Goal: Information Seeking & Learning: Learn about a topic

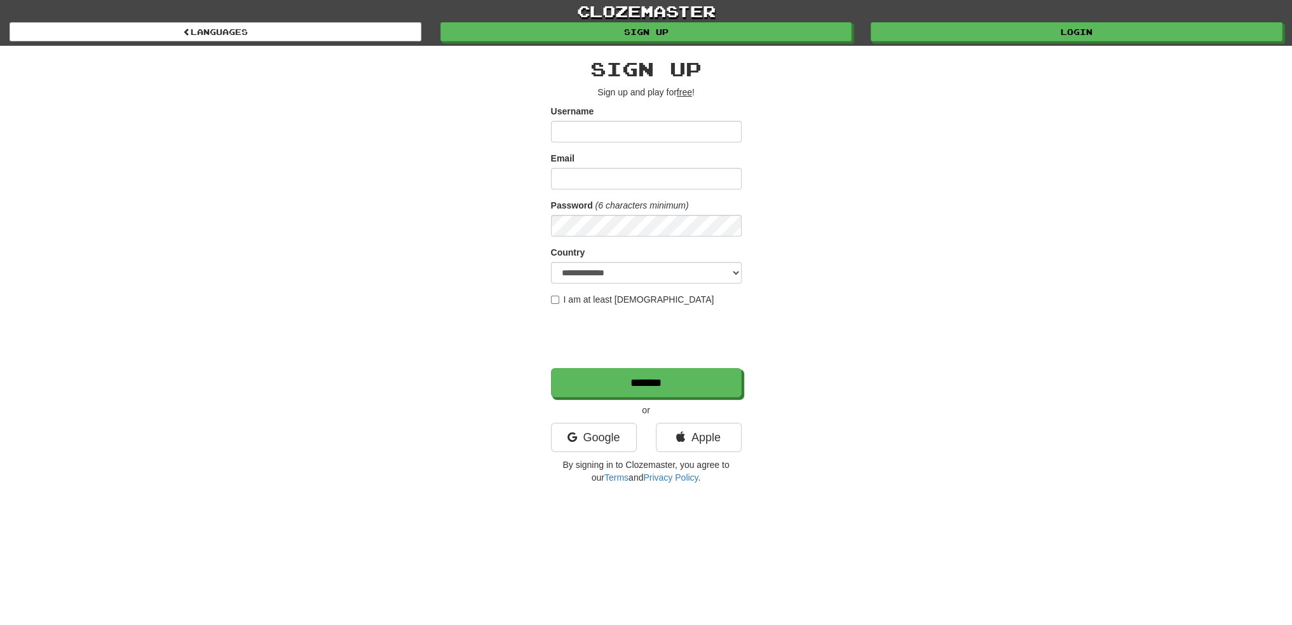
click at [613, 119] on div "Username" at bounding box center [646, 123] width 191 height 37
click at [618, 132] on input "Username" at bounding box center [646, 132] width 191 height 22
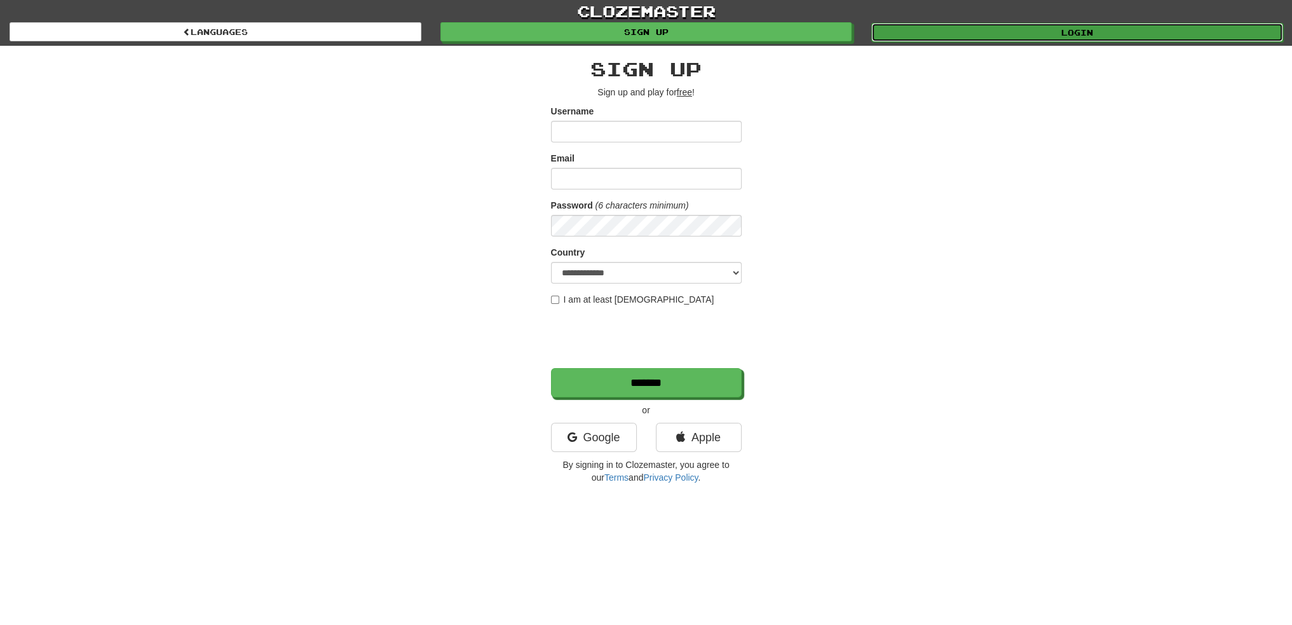
click at [1084, 32] on link "Login" at bounding box center [1077, 32] width 412 height 19
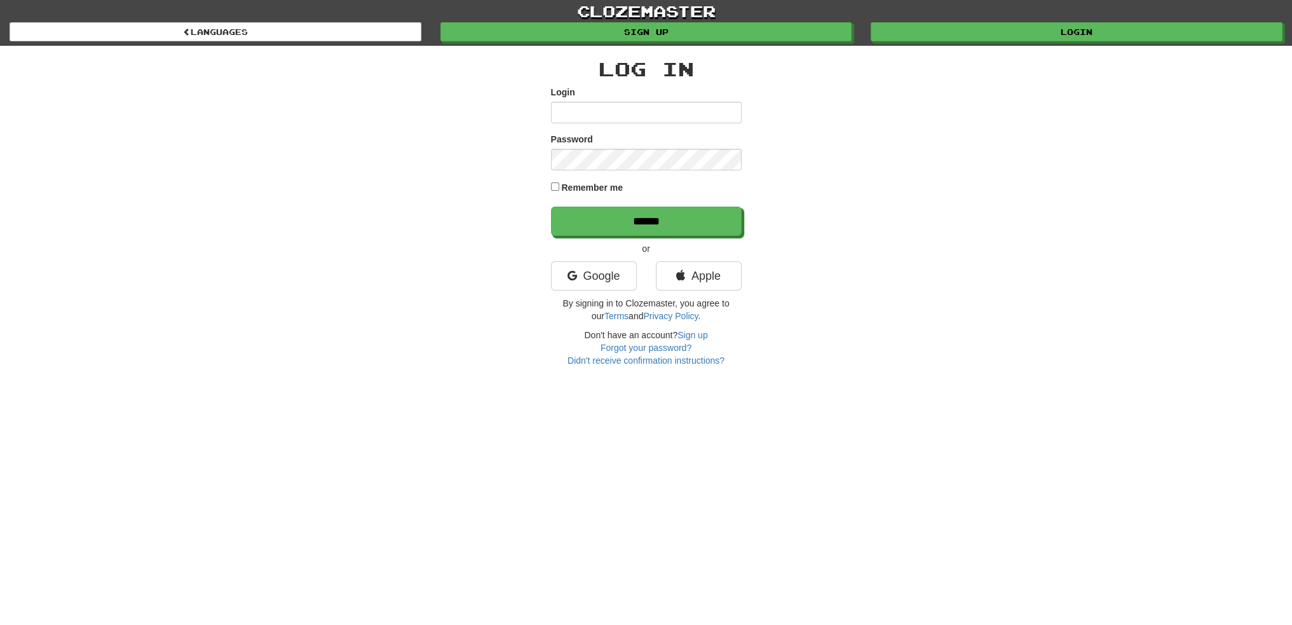
click at [660, 104] on input "Login" at bounding box center [646, 113] width 191 height 22
click at [659, 107] on input "Login" at bounding box center [646, 113] width 191 height 22
type input "**********"
click at [615, 182] on label "Remember me" at bounding box center [592, 187] width 62 height 13
drag, startPoint x: 620, startPoint y: 209, endPoint x: 618, endPoint y: 219, distance: 9.7
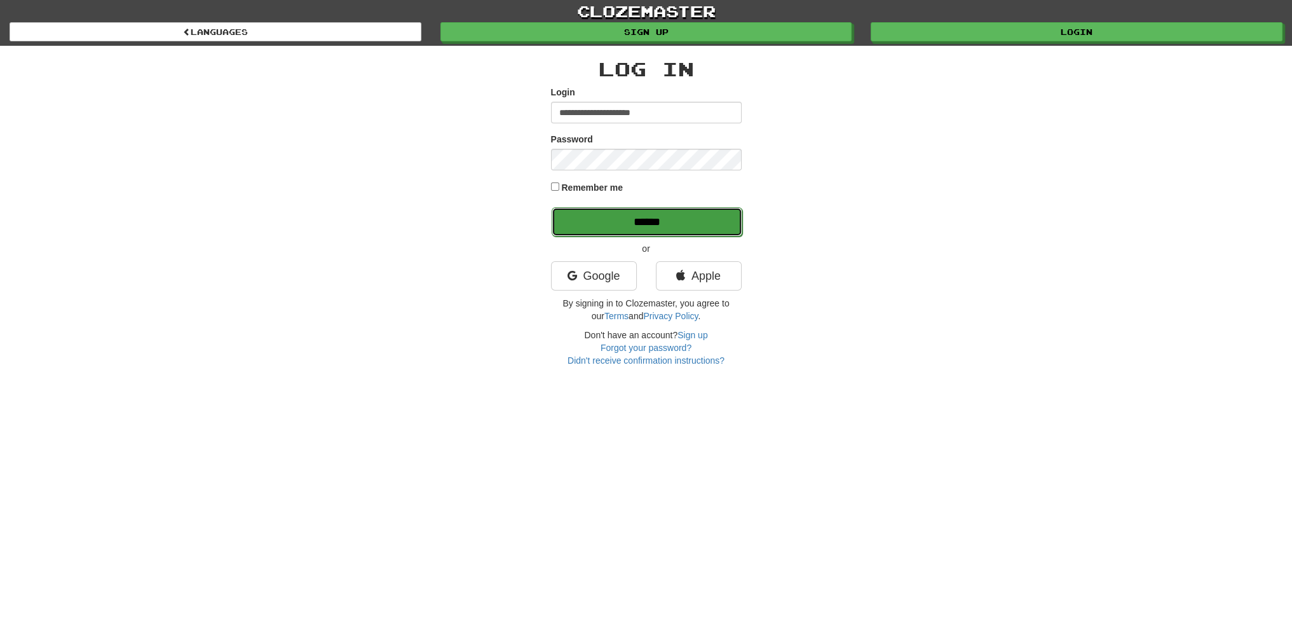
click at [620, 215] on input "******" at bounding box center [647, 221] width 191 height 29
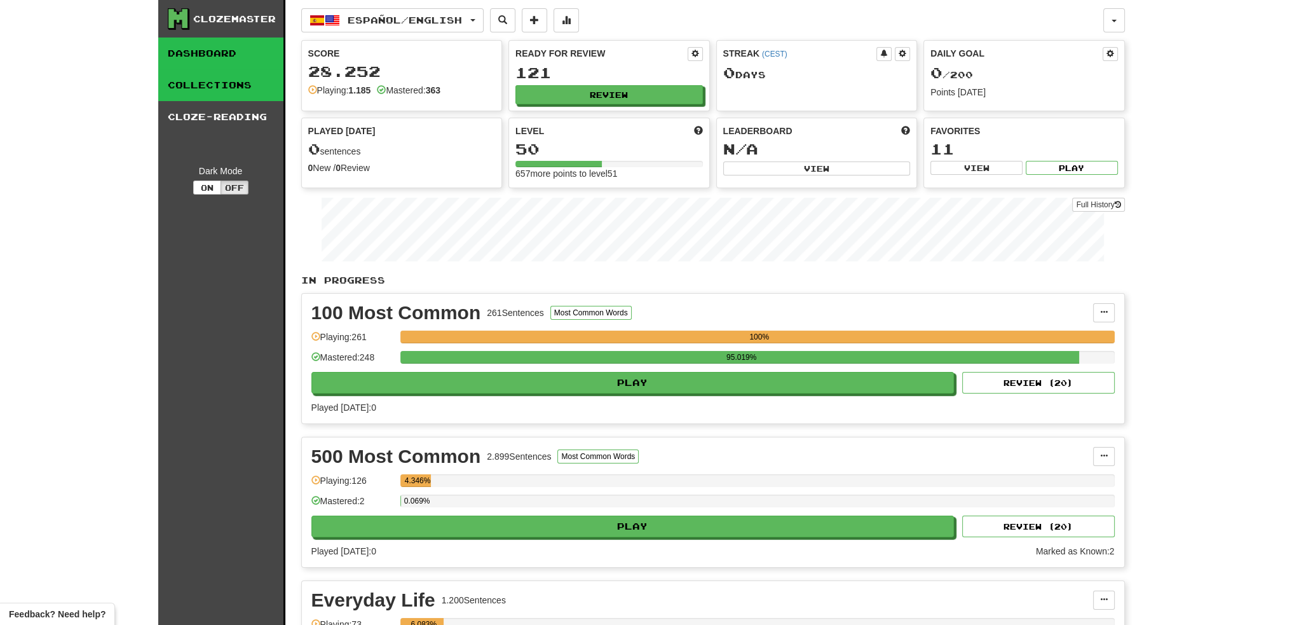
click at [222, 88] on link "Collections" at bounding box center [220, 85] width 125 height 32
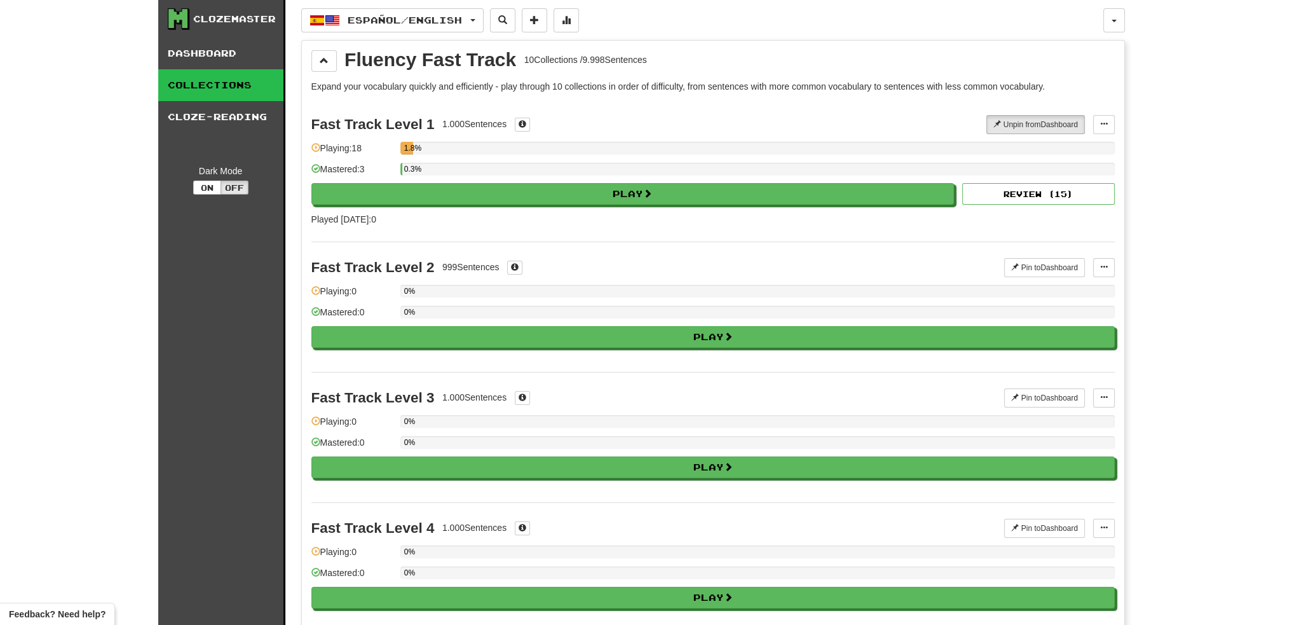
click at [179, 125] on link "Cloze-Reading" at bounding box center [220, 117] width 125 height 32
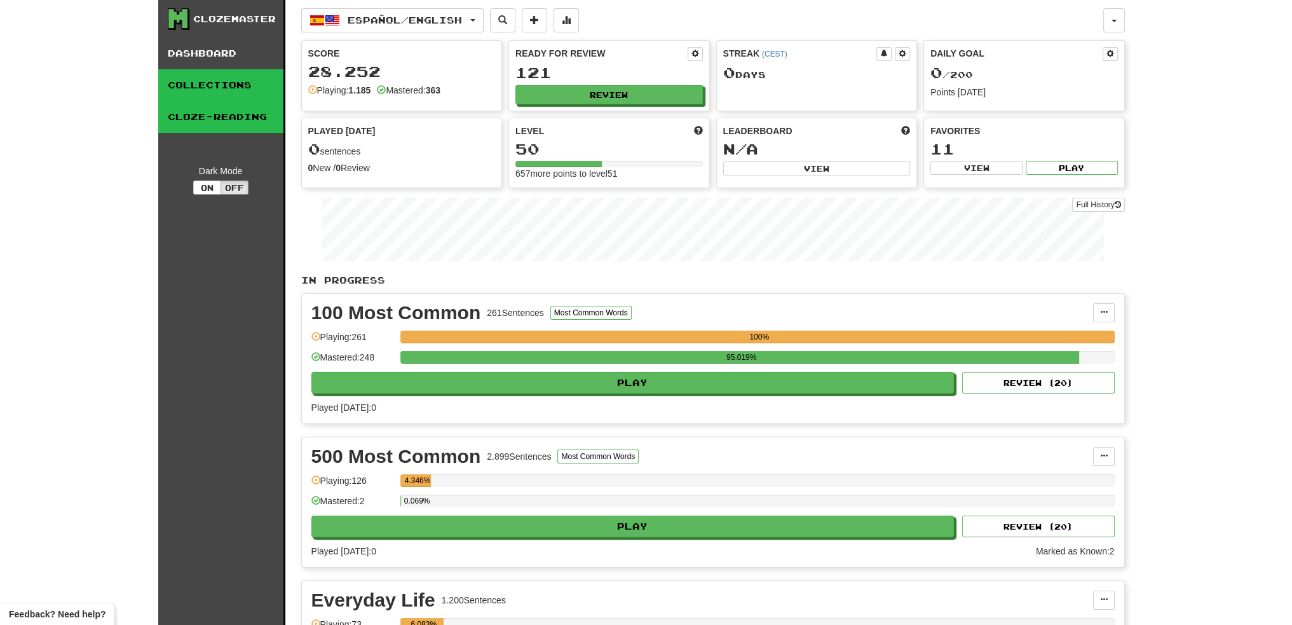
click at [255, 77] on link "Collections" at bounding box center [220, 85] width 125 height 32
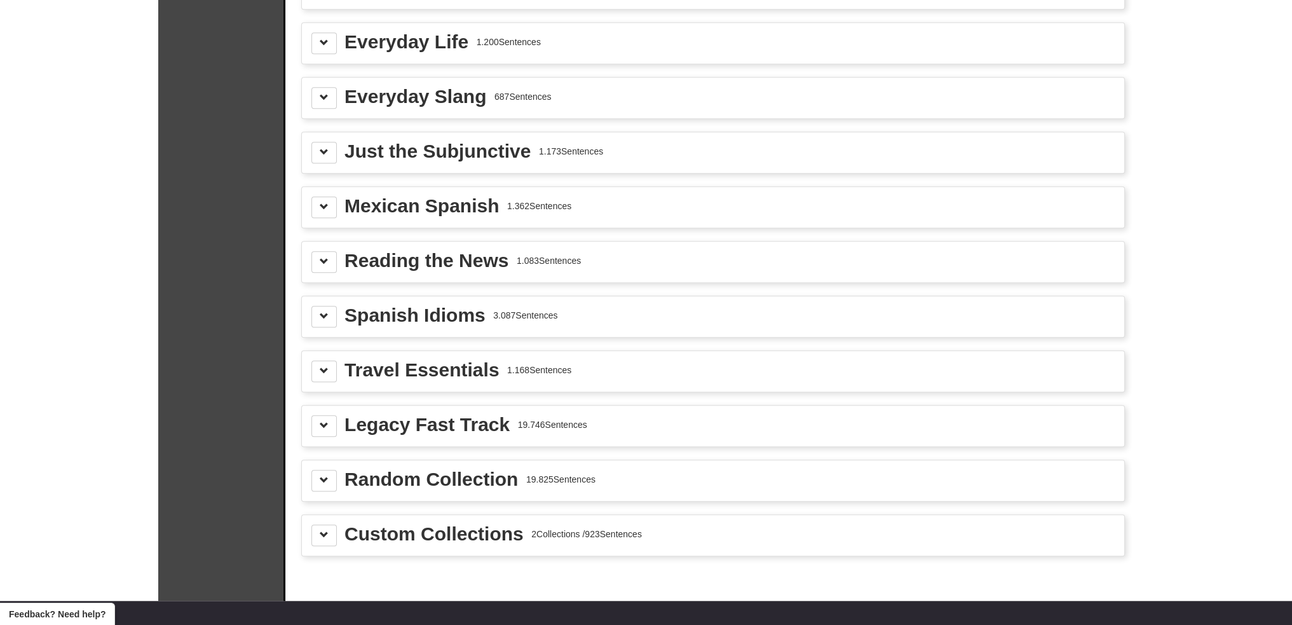
scroll to position [1398, 0]
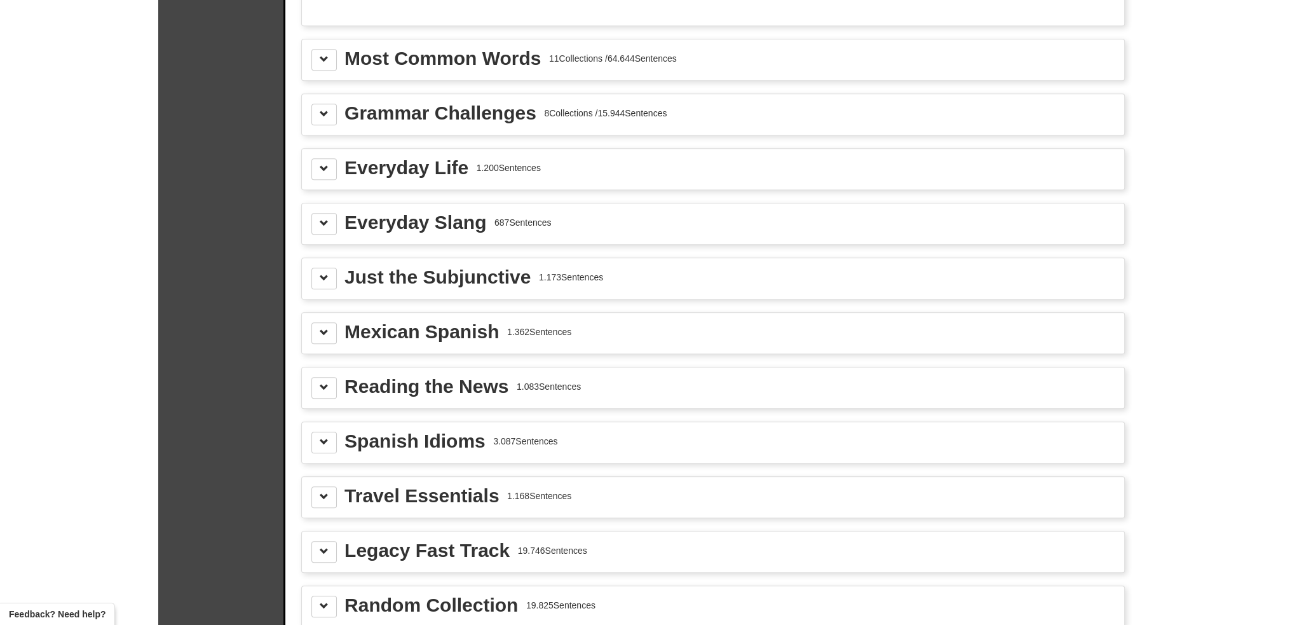
click at [554, 274] on div "1.173 Sentences" at bounding box center [571, 277] width 64 height 13
click at [323, 273] on span at bounding box center [324, 277] width 9 height 9
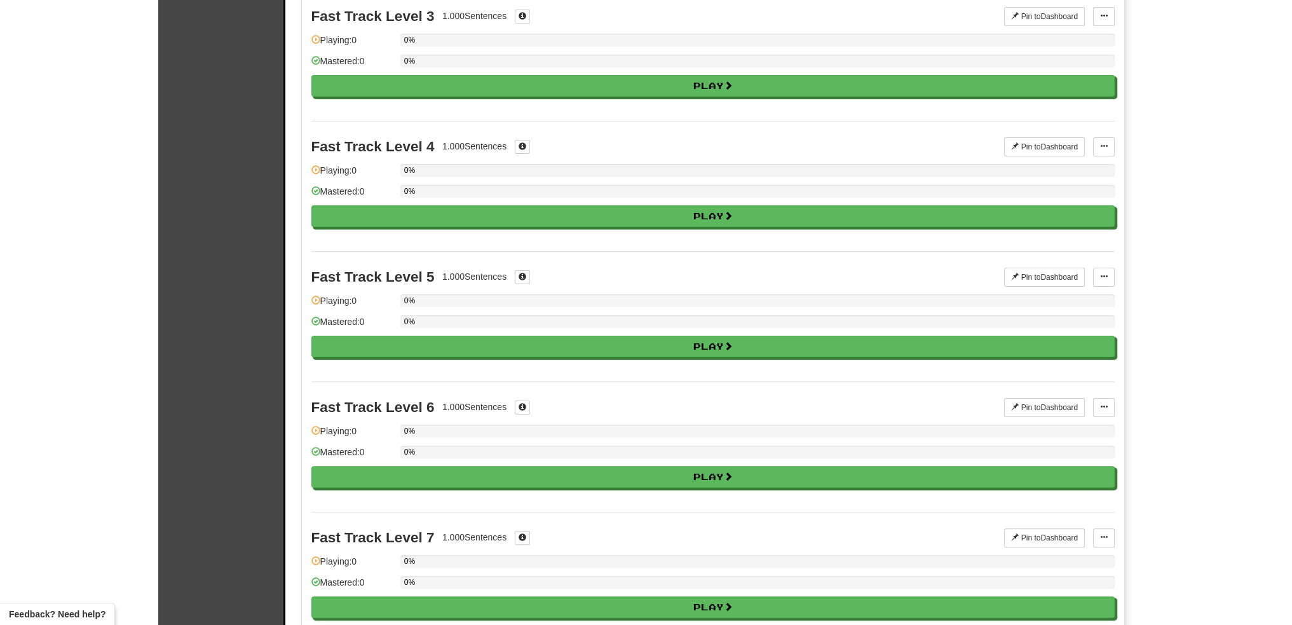
scroll to position [0, 0]
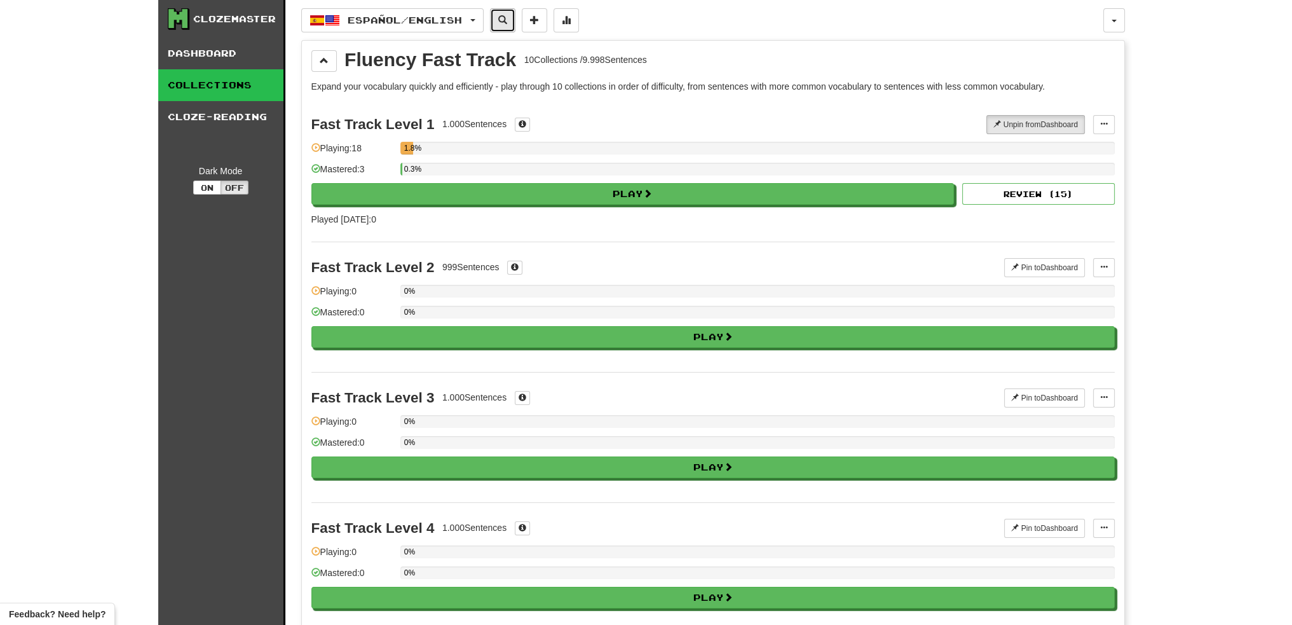
click at [507, 21] on button at bounding box center [502, 20] width 25 height 24
select select "****"
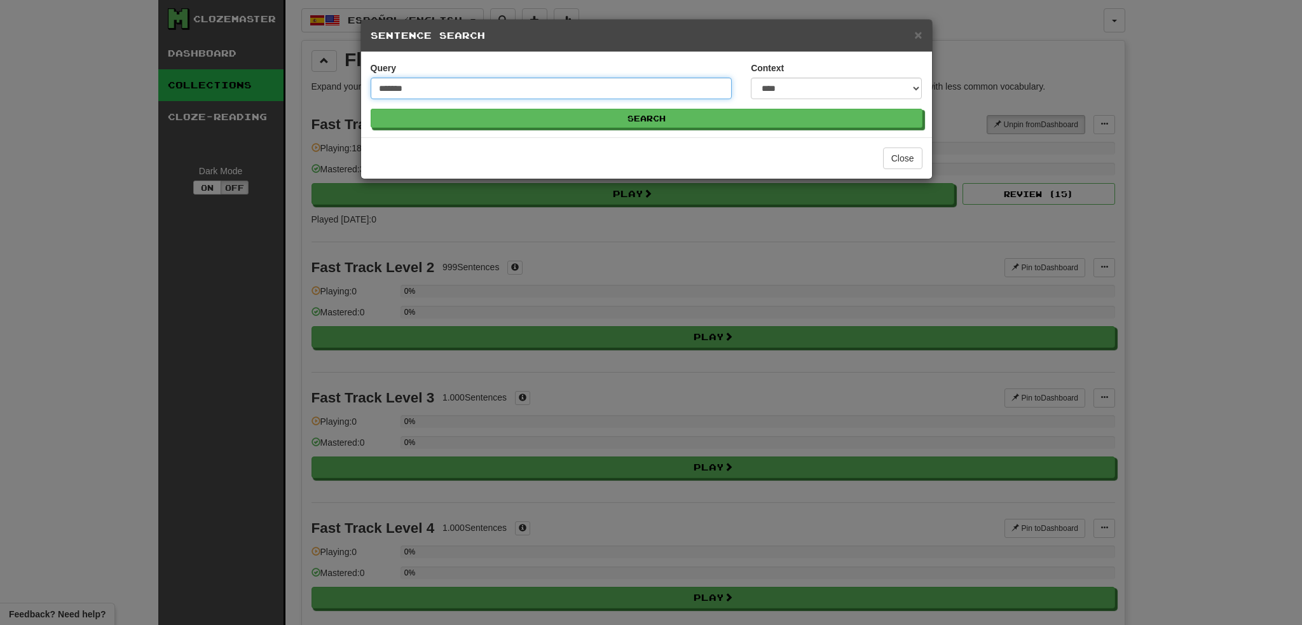
type input "*******"
click at [371, 109] on button "Search" at bounding box center [647, 118] width 552 height 19
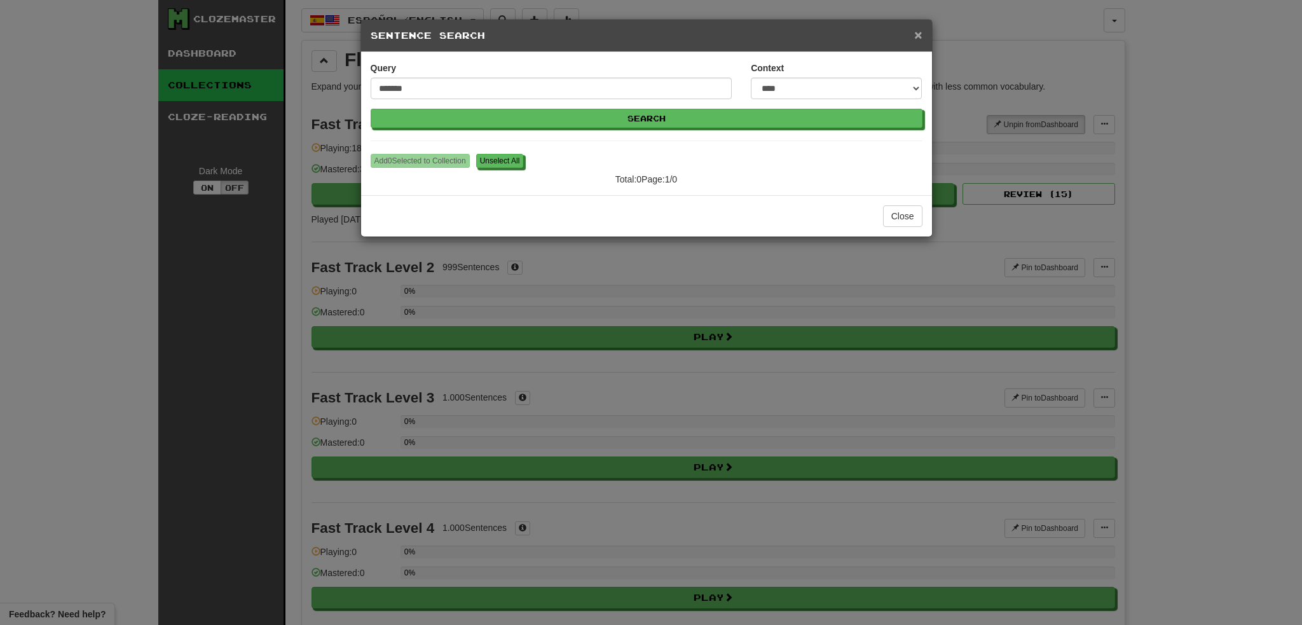
click at [915, 39] on span "×" at bounding box center [918, 34] width 8 height 15
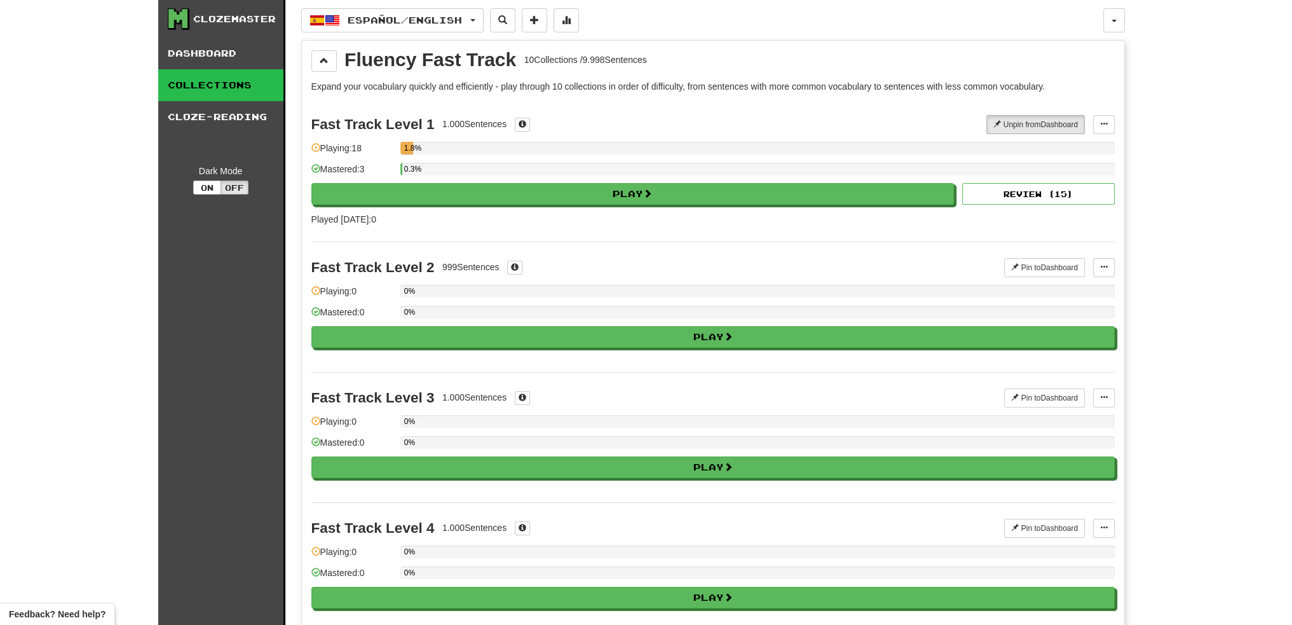
click at [198, 20] on div "Clozemaster" at bounding box center [234, 19] width 83 height 13
click at [179, 17] on icon at bounding box center [177, 18] width 19 height 19
click at [191, 40] on link "Dashboard" at bounding box center [220, 53] width 125 height 32
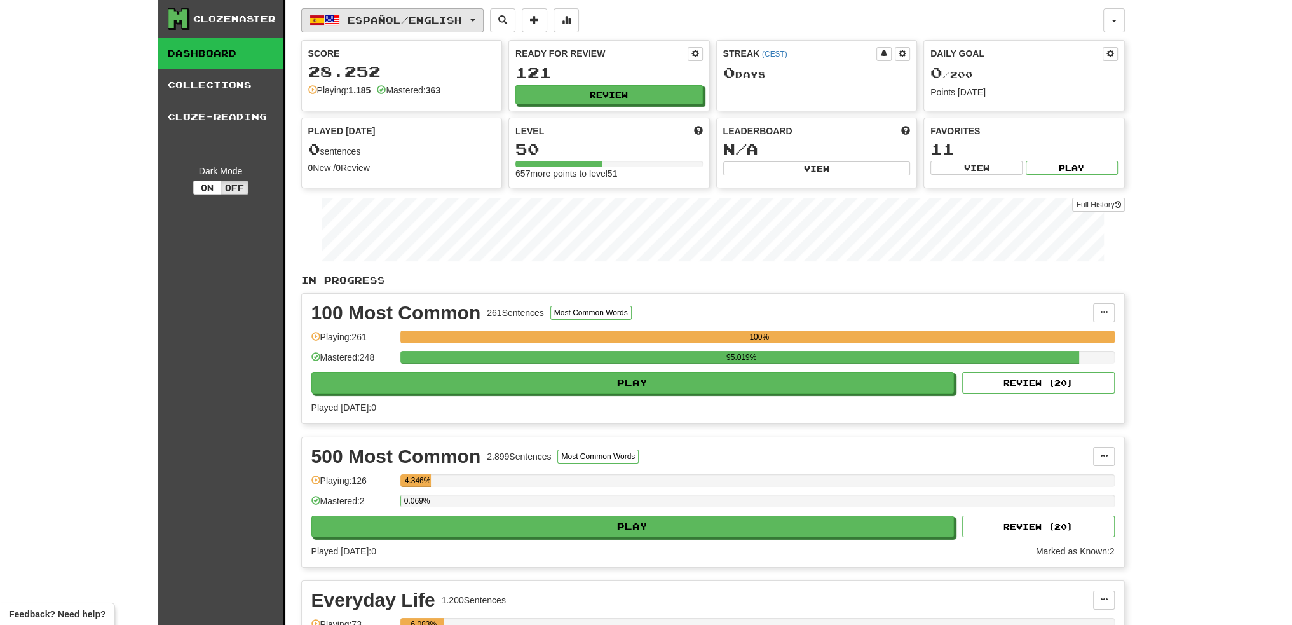
click at [484, 17] on button "Español / English" at bounding box center [392, 20] width 182 height 24
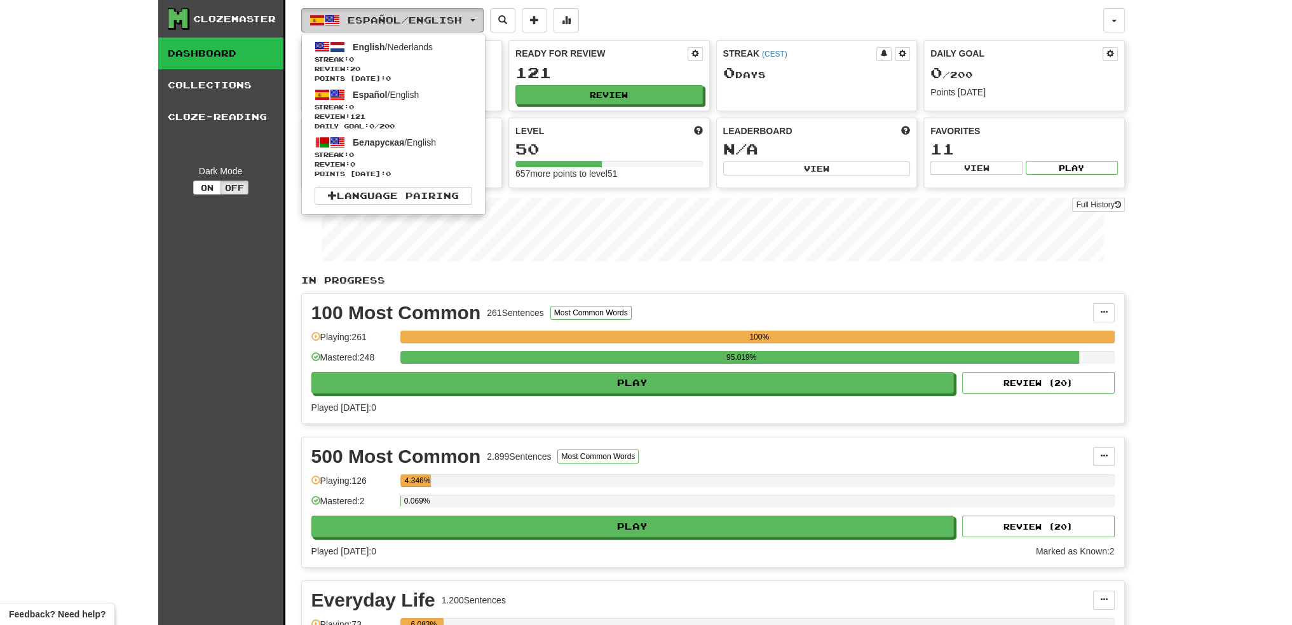
click at [481, 15] on button "Español / English" at bounding box center [392, 20] width 182 height 24
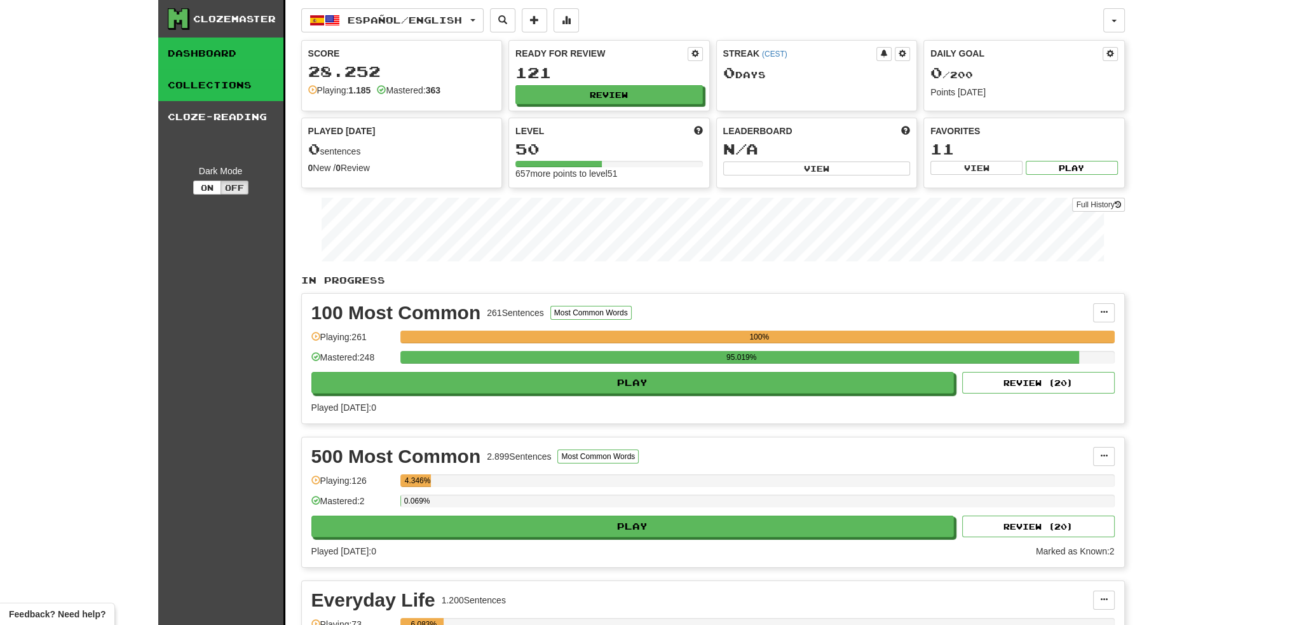
click at [245, 96] on link "Collections" at bounding box center [220, 85] width 125 height 32
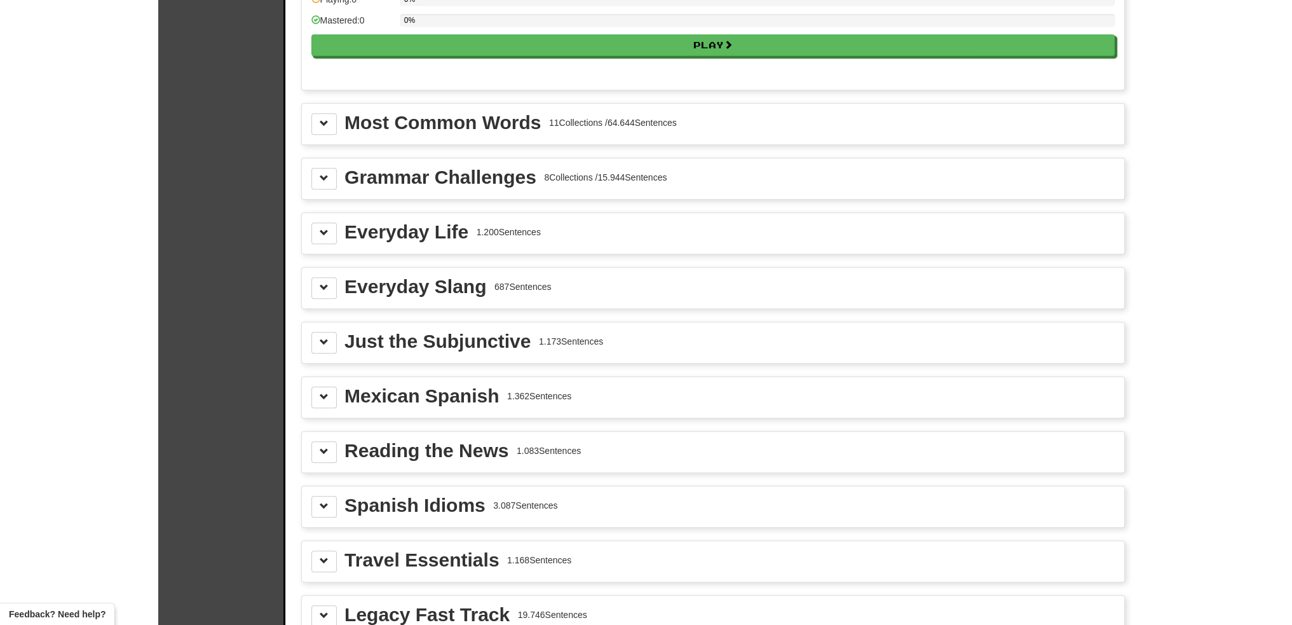
scroll to position [1335, 0]
drag, startPoint x: 310, startPoint y: 221, endPoint x: 338, endPoint y: 233, distance: 30.5
click at [311, 222] on button at bounding box center [323, 233] width 25 height 22
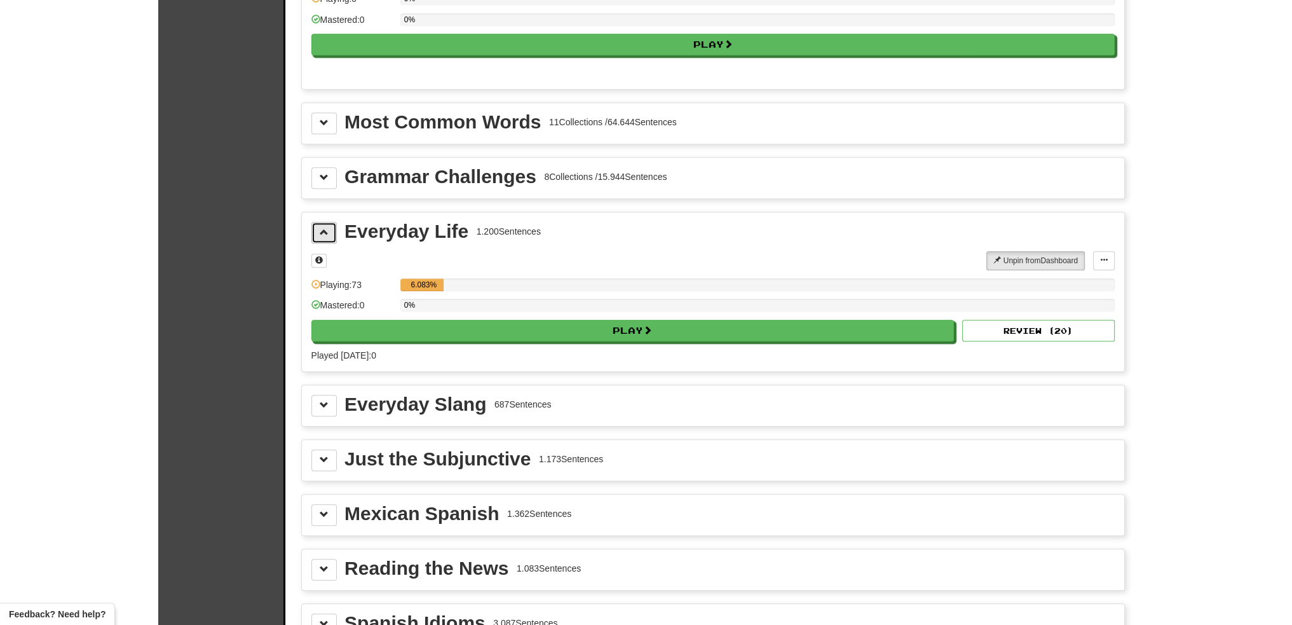
click at [327, 228] on span at bounding box center [324, 232] width 9 height 9
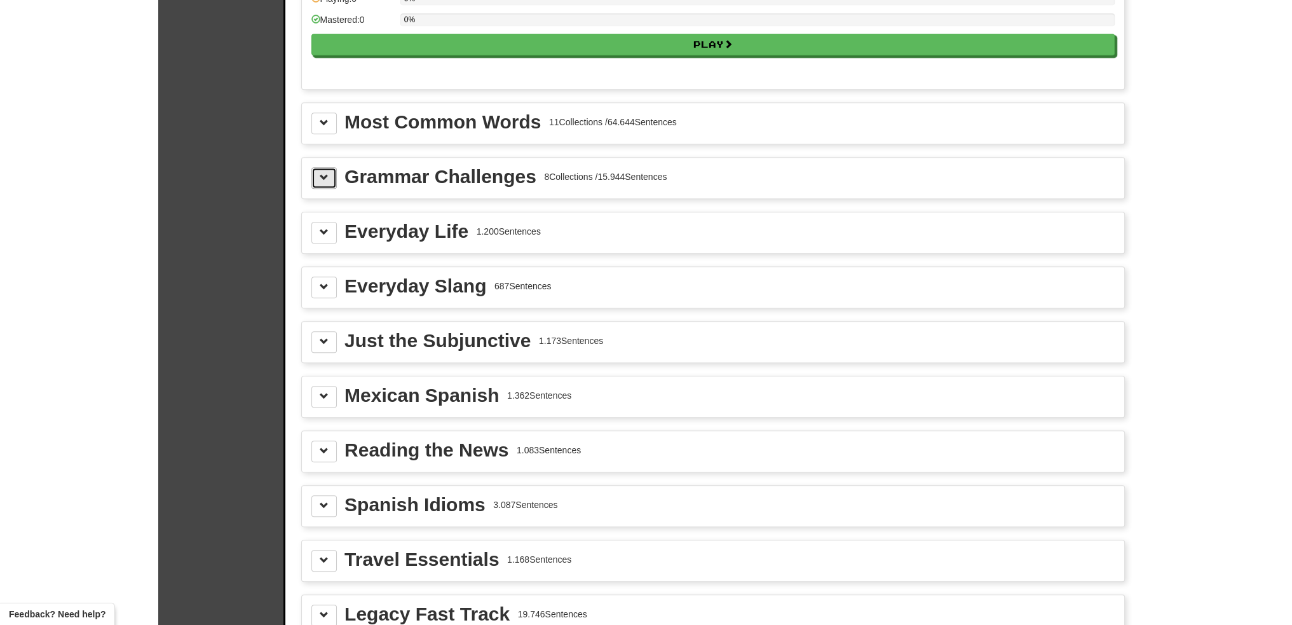
click at [315, 167] on button at bounding box center [323, 178] width 25 height 22
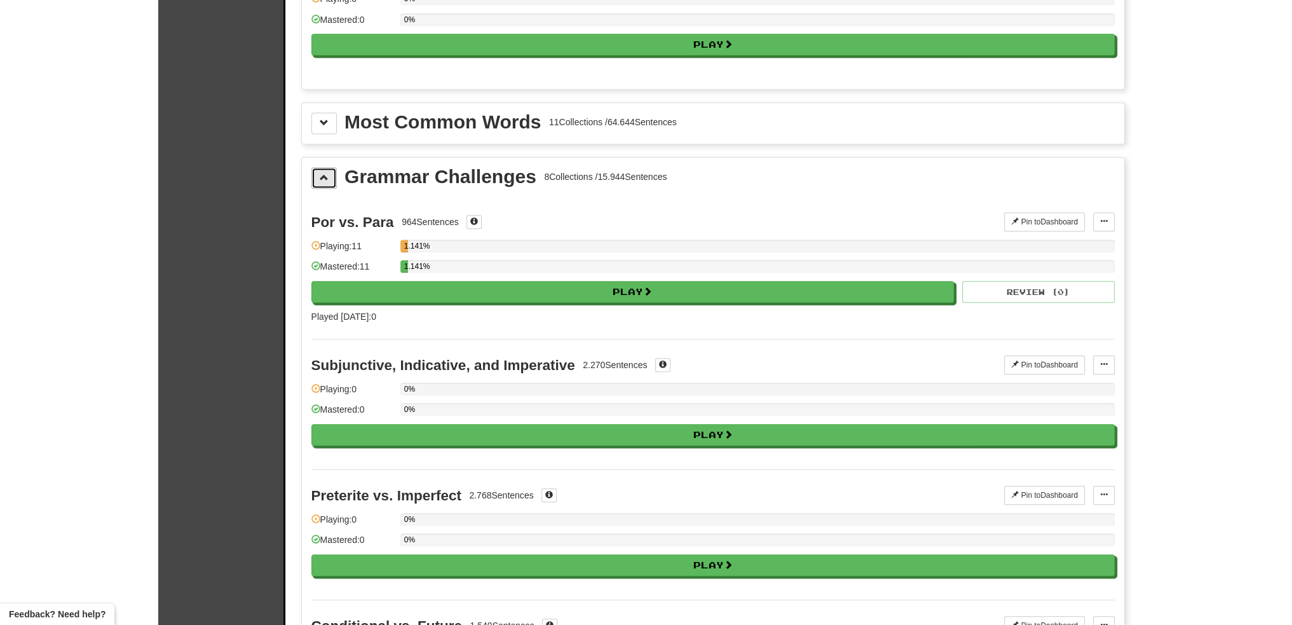
click at [317, 167] on button at bounding box center [323, 178] width 25 height 22
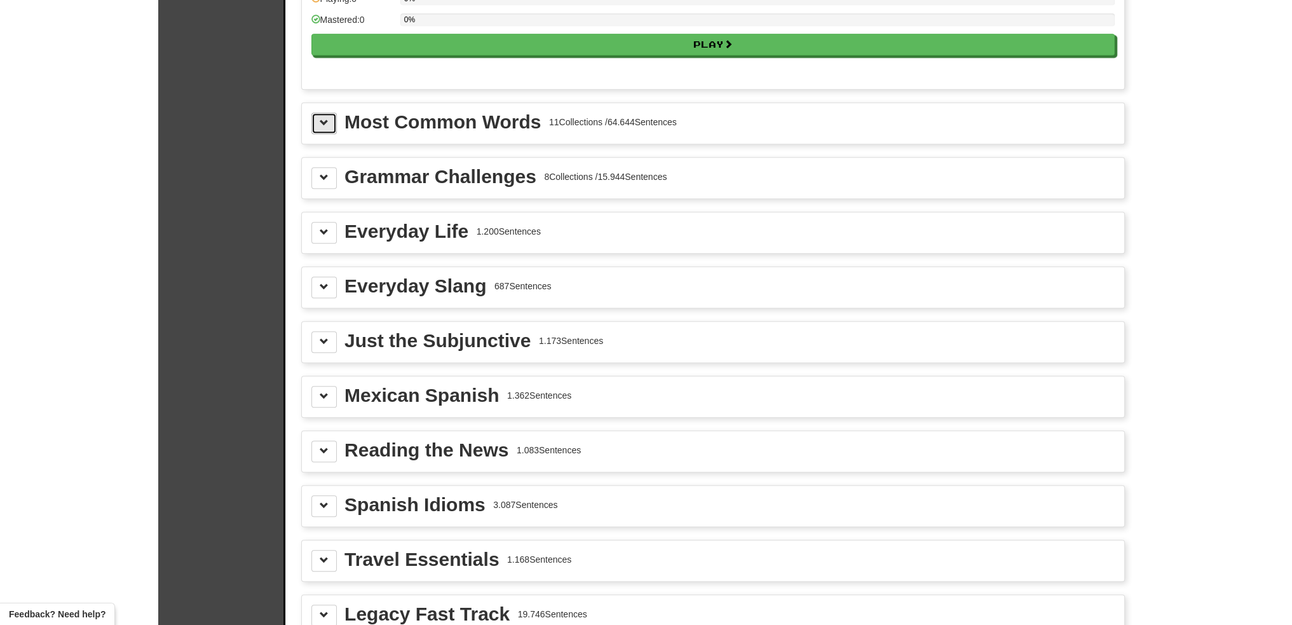
click at [320, 118] on span at bounding box center [324, 122] width 9 height 9
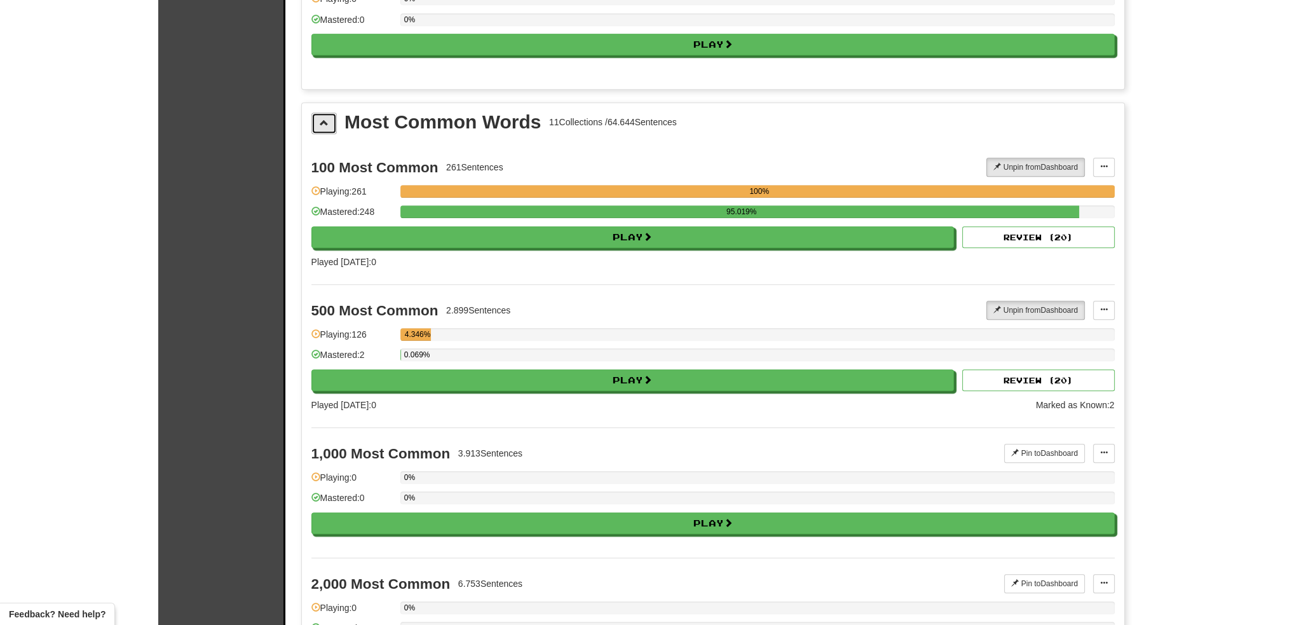
click at [321, 121] on button at bounding box center [323, 123] width 25 height 22
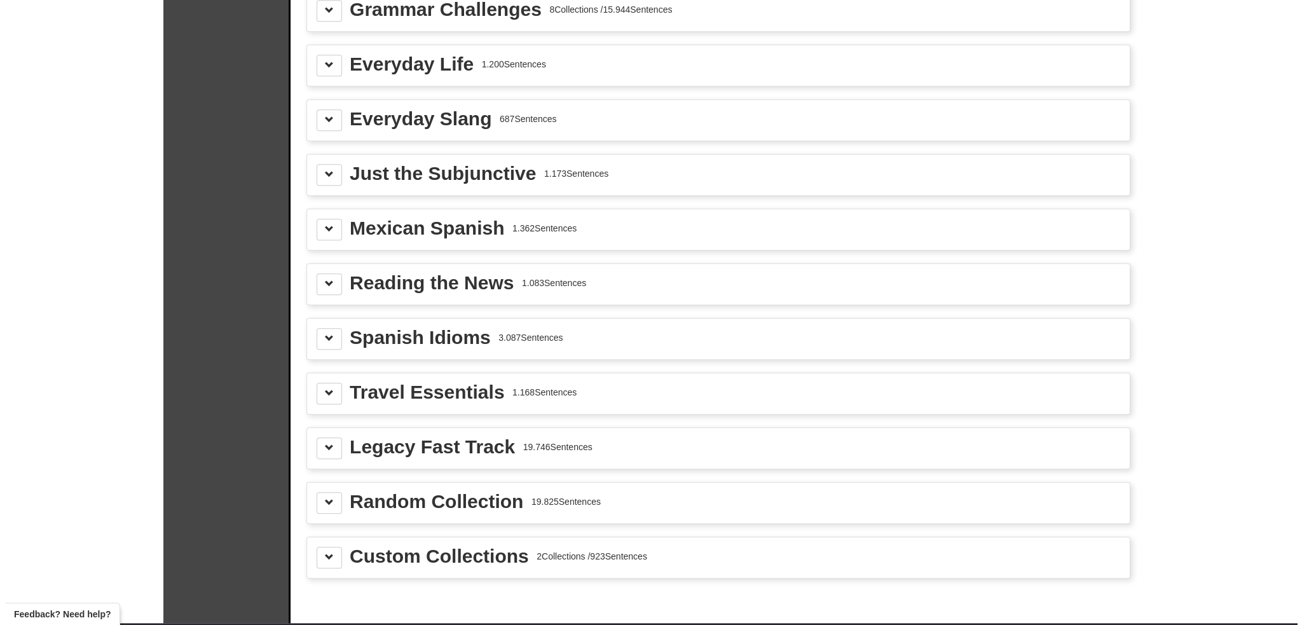
scroll to position [1525, 0]
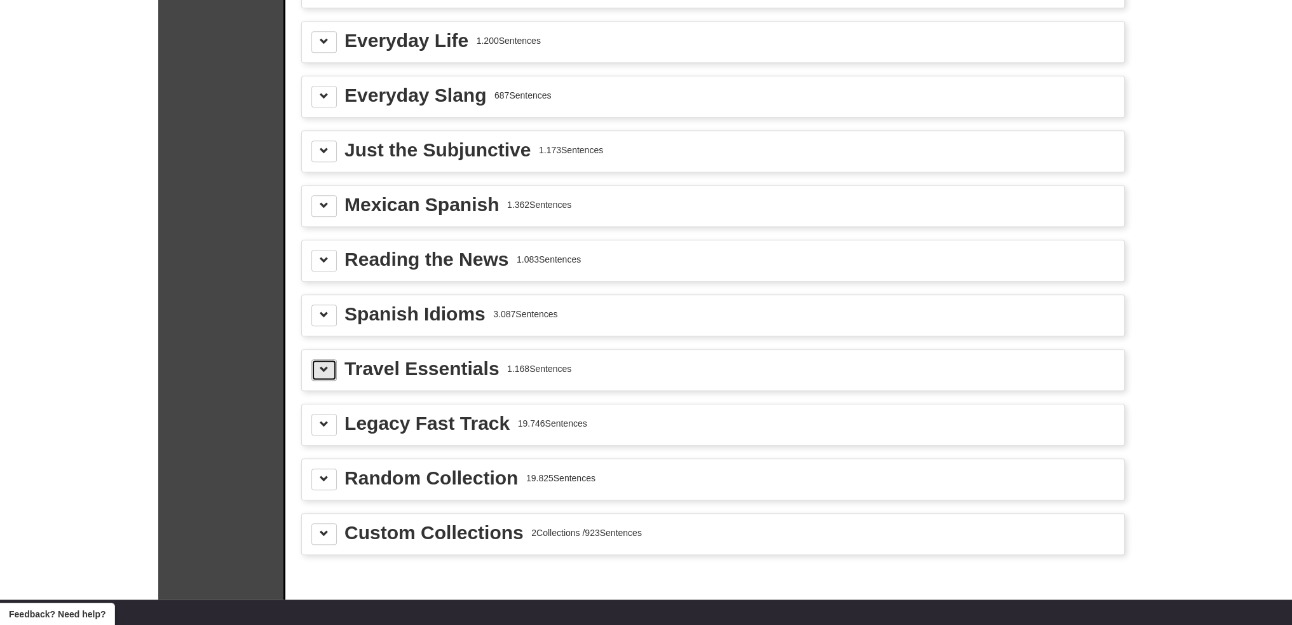
click at [323, 365] on span at bounding box center [324, 369] width 9 height 9
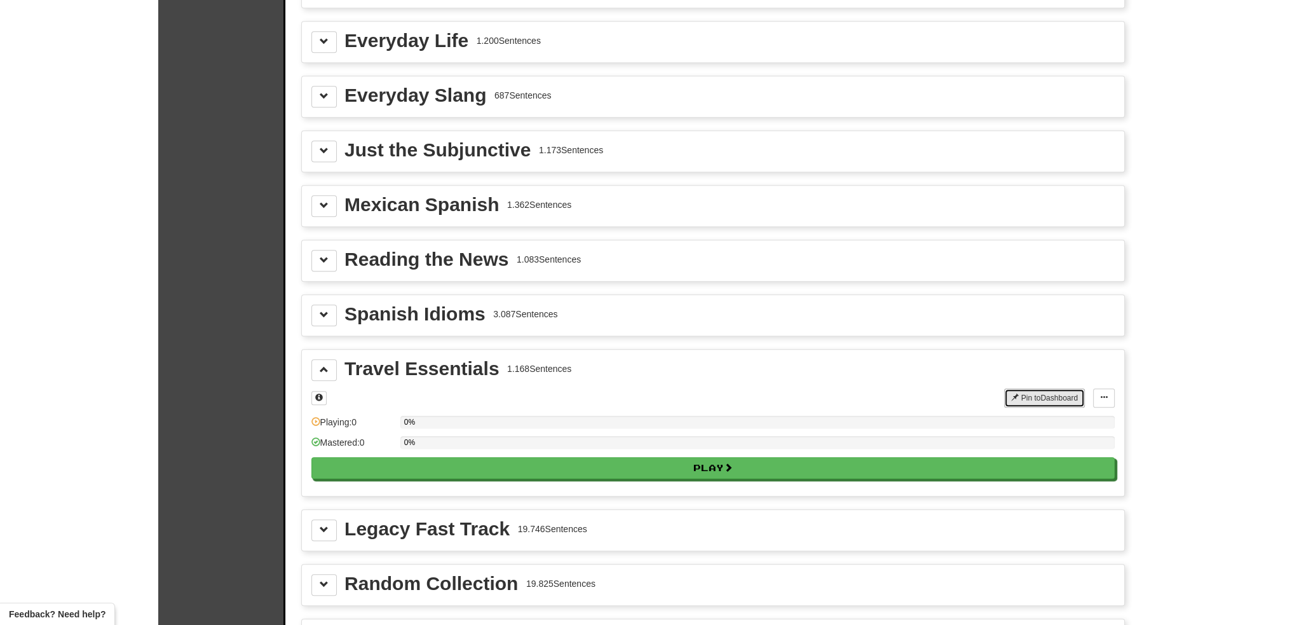
click at [1011, 393] on span at bounding box center [1015, 397] width 8 height 8
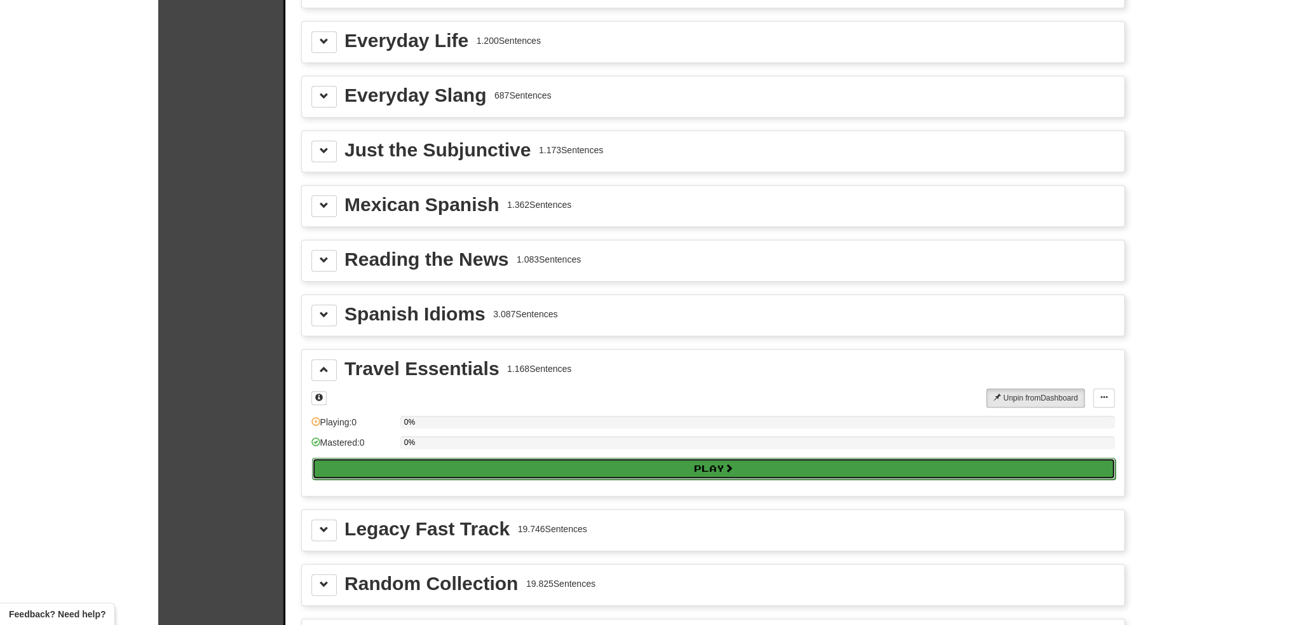
click at [703, 458] on button "Play" at bounding box center [713, 469] width 803 height 22
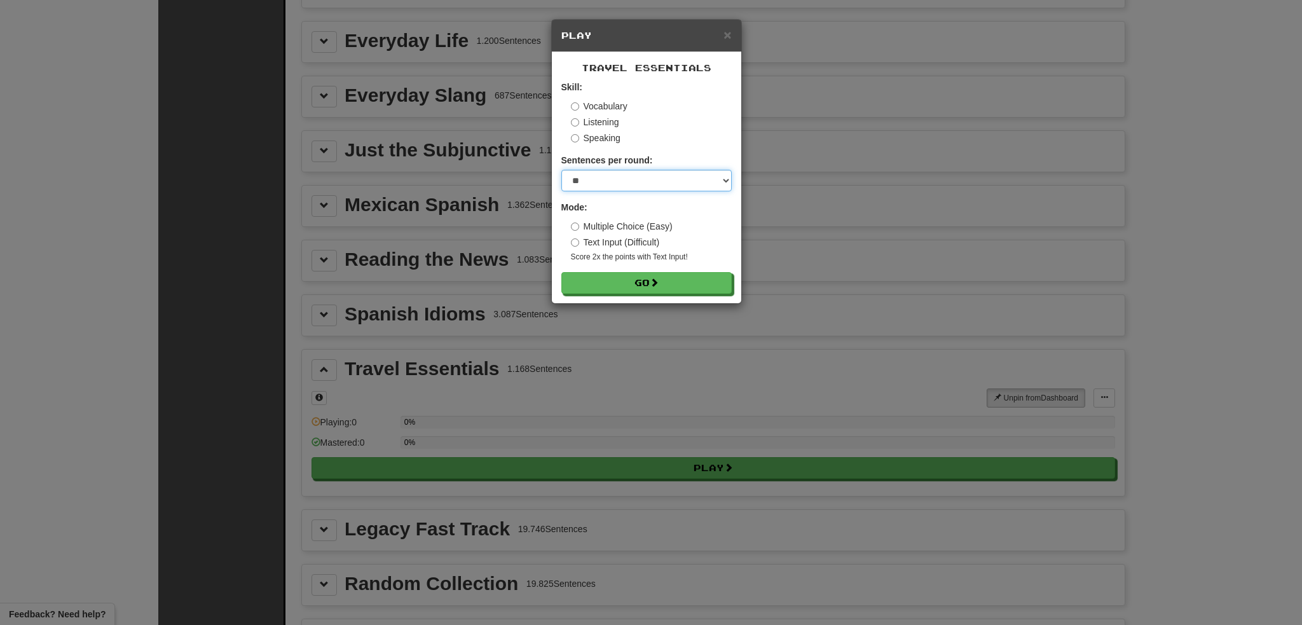
click at [659, 187] on select "* ** ** ** ** ** *** ********" at bounding box center [646, 181] width 170 height 22
select select "********"
click at [561, 170] on select "* ** ** ** ** ** *** ********" at bounding box center [646, 181] width 170 height 22
click at [658, 297] on div "Travel Essentials Skill: Vocabulary Listening Speaking Sentences per round: * *…" at bounding box center [646, 177] width 189 height 251
click at [659, 283] on span at bounding box center [654, 282] width 9 height 9
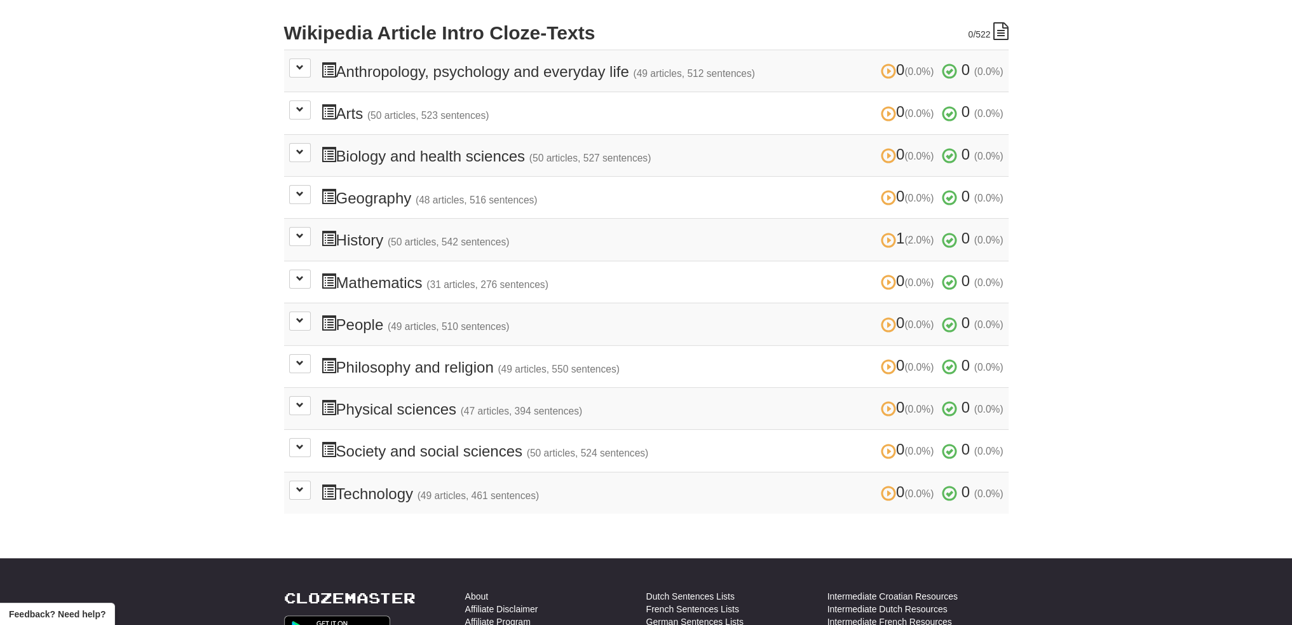
scroll to position [254, 0]
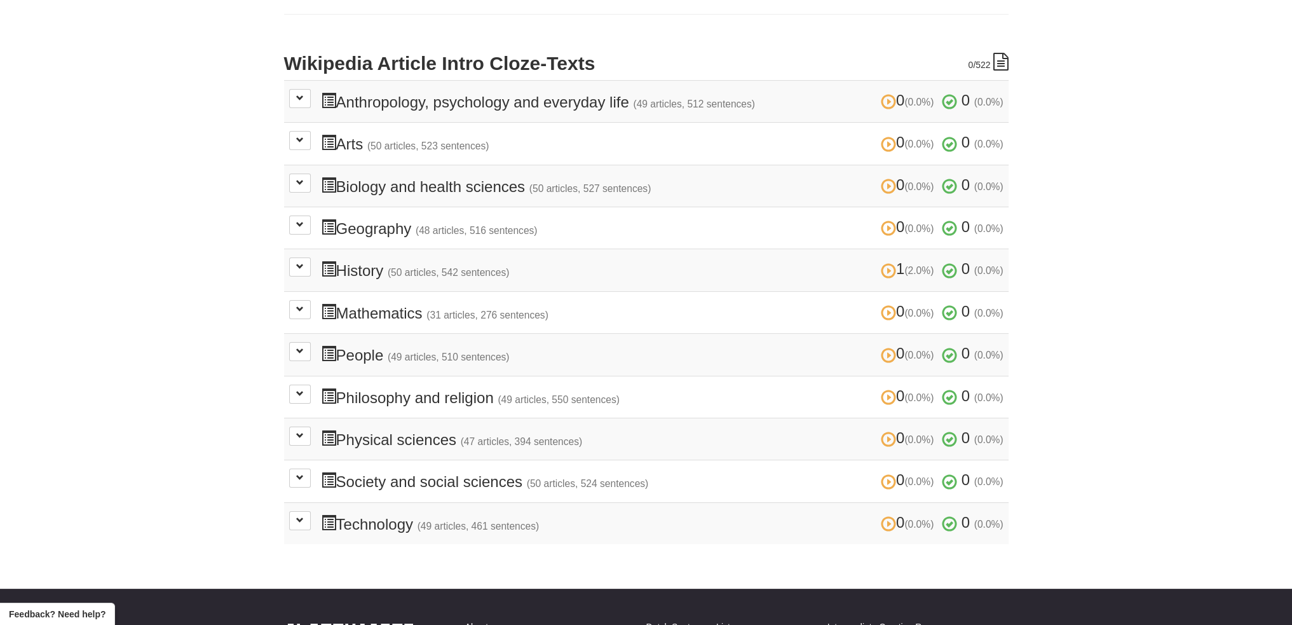
click at [336, 346] on span at bounding box center [328, 353] width 15 height 15
click at [307, 342] on button at bounding box center [300, 351] width 22 height 19
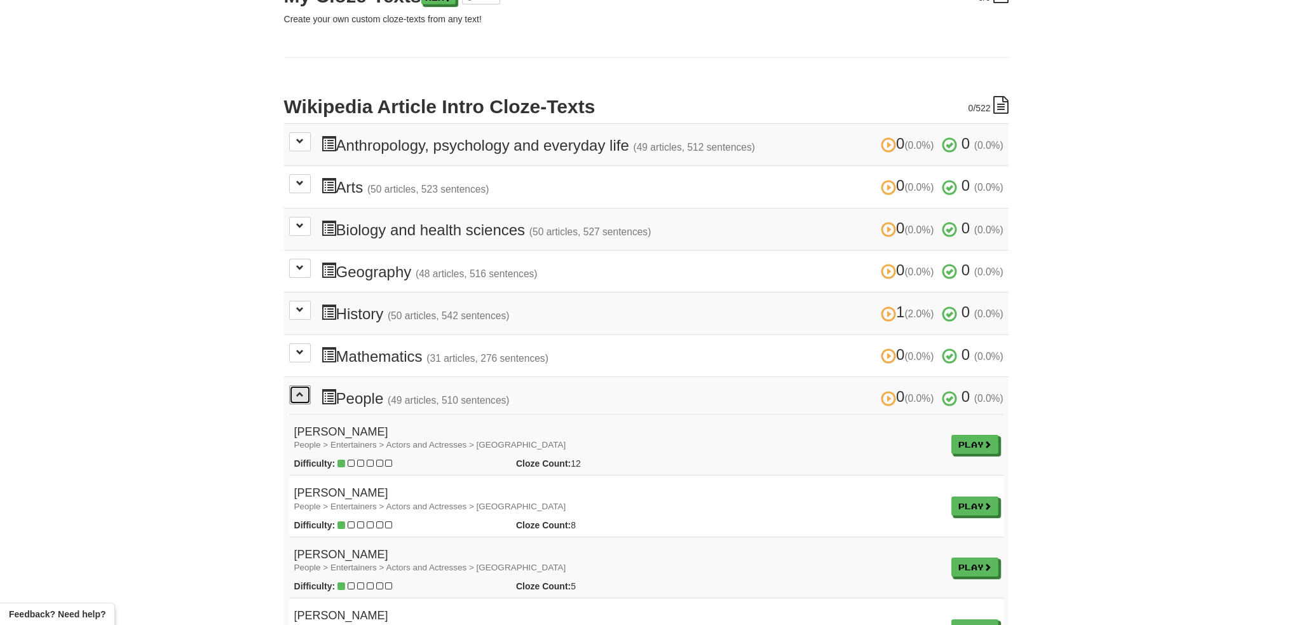
scroll to position [191, 0]
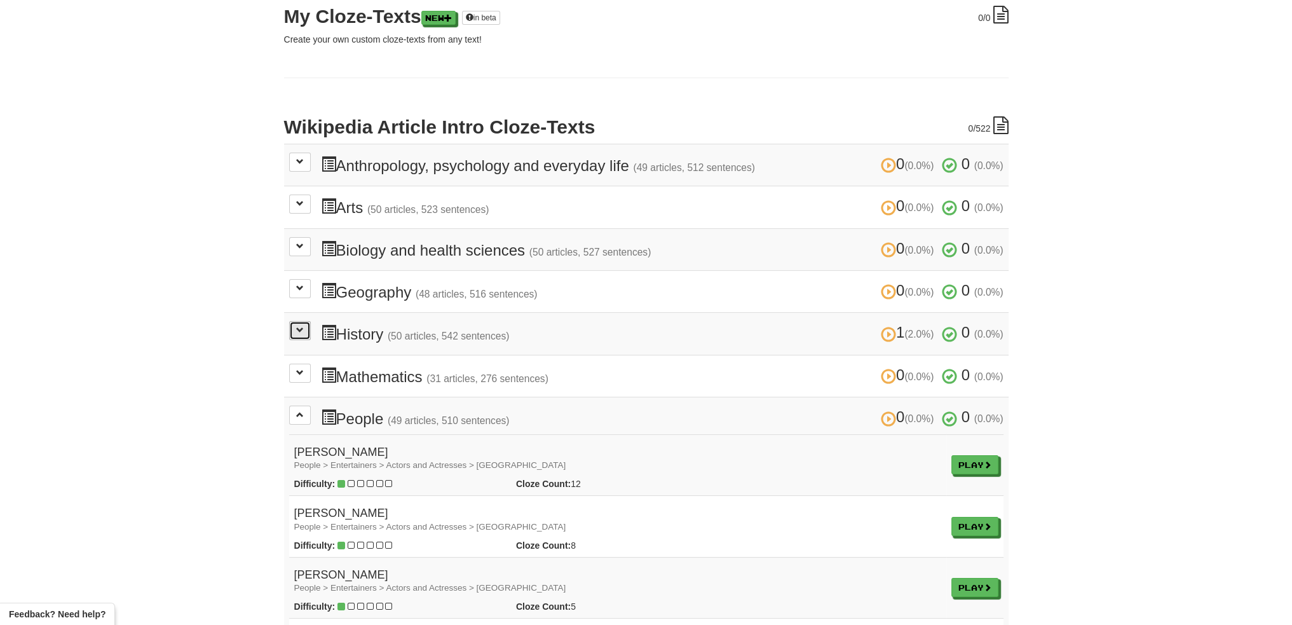
click at [300, 334] on button at bounding box center [300, 330] width 22 height 19
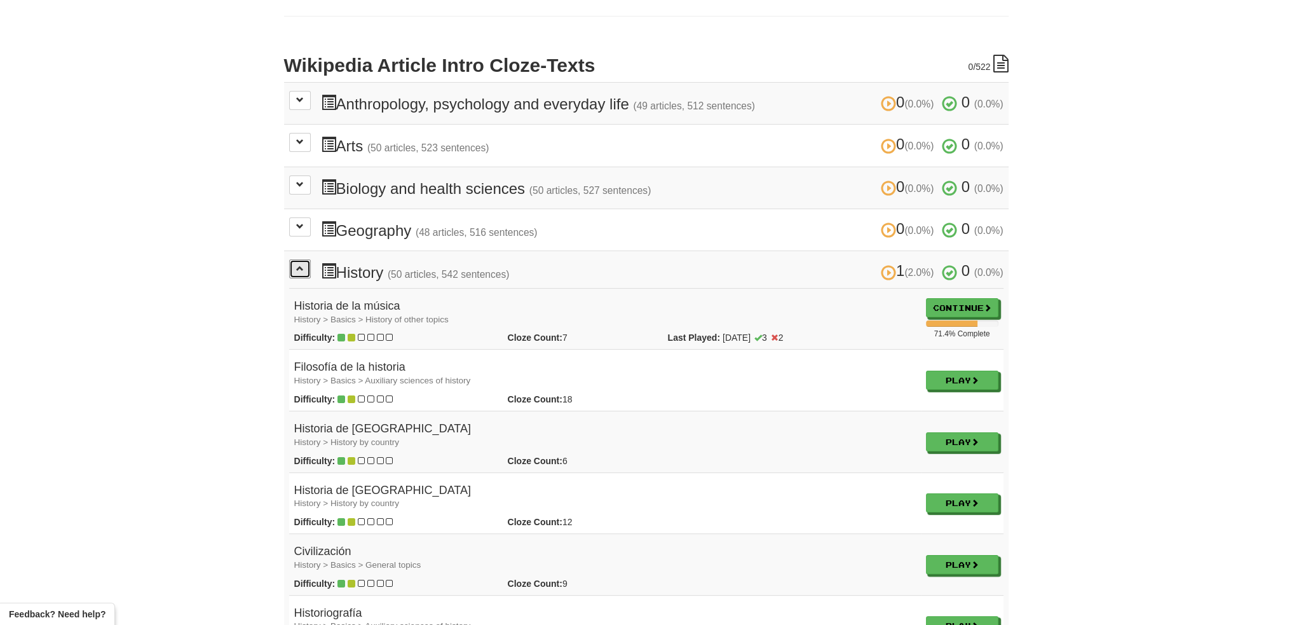
scroll to position [254, 0]
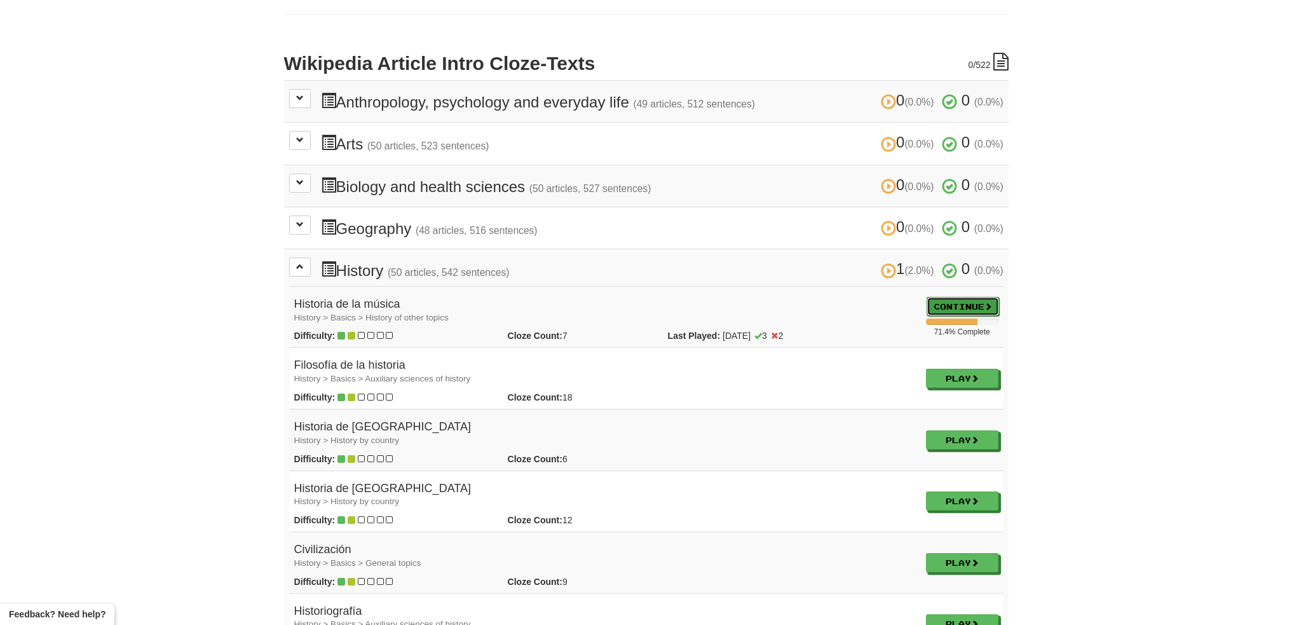
click at [946, 303] on link "Continue" at bounding box center [963, 306] width 72 height 19
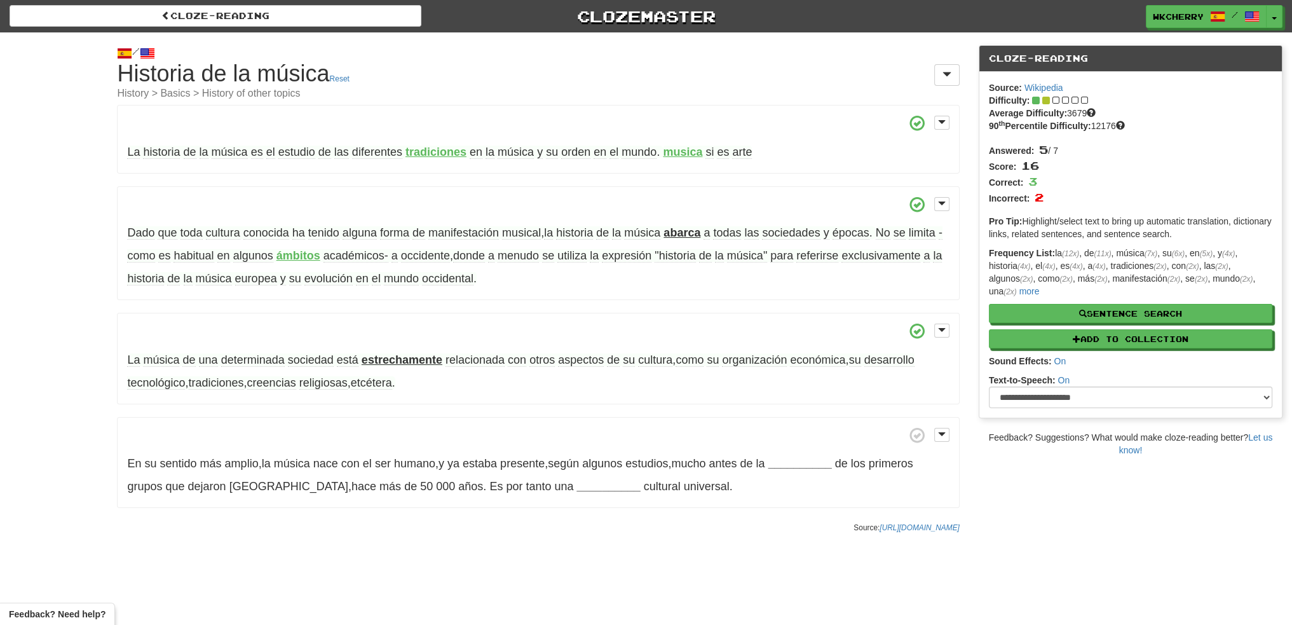
click at [683, 146] on strong "musica" at bounding box center [682, 152] width 39 height 13
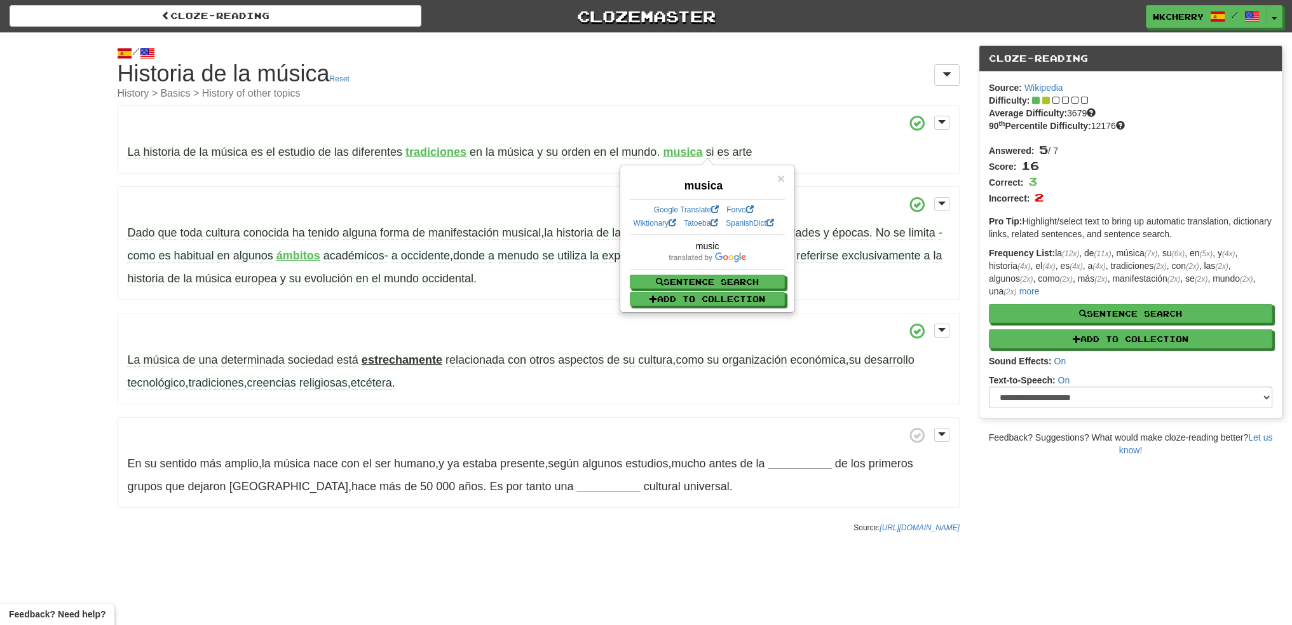
click at [730, 139] on p "La historia de la música es el estudio de las diferentes tradiciones en la músi…" at bounding box center [538, 139] width 842 height 69
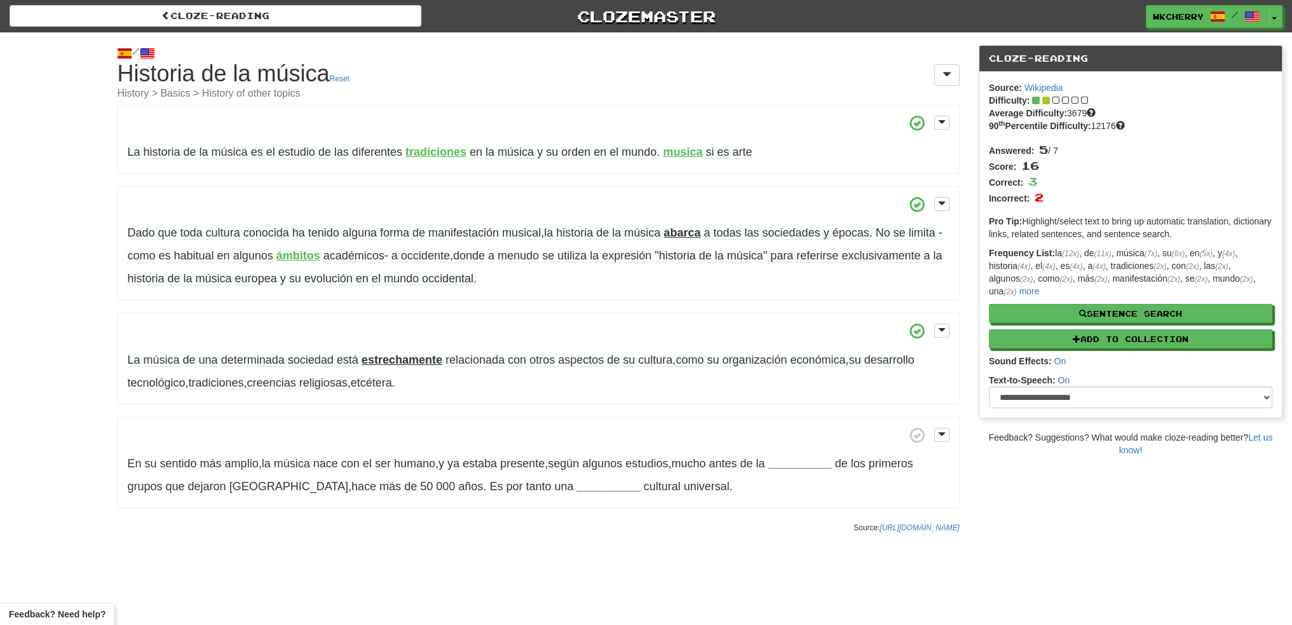
click at [743, 152] on span "arte" at bounding box center [742, 152] width 20 height 13
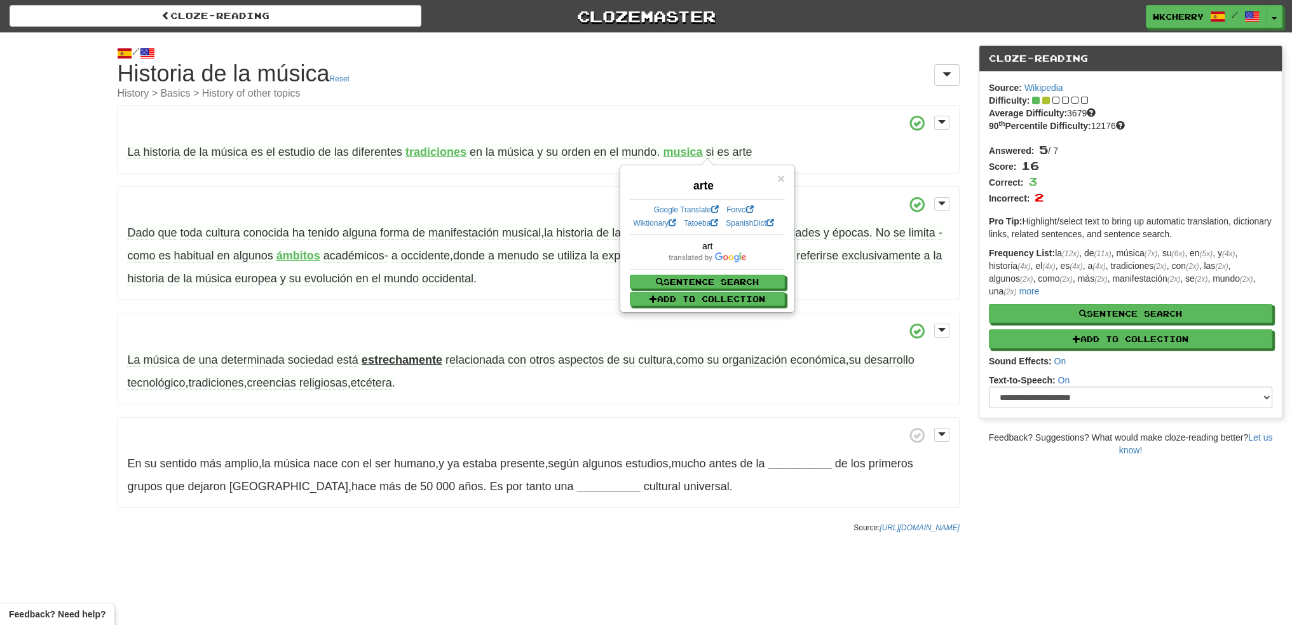
click at [728, 153] on span "es" at bounding box center [723, 152] width 12 height 13
click at [758, 133] on p "La historia de la música es el estudio de las diferentes tradiciones en la músi…" at bounding box center [538, 139] width 842 height 69
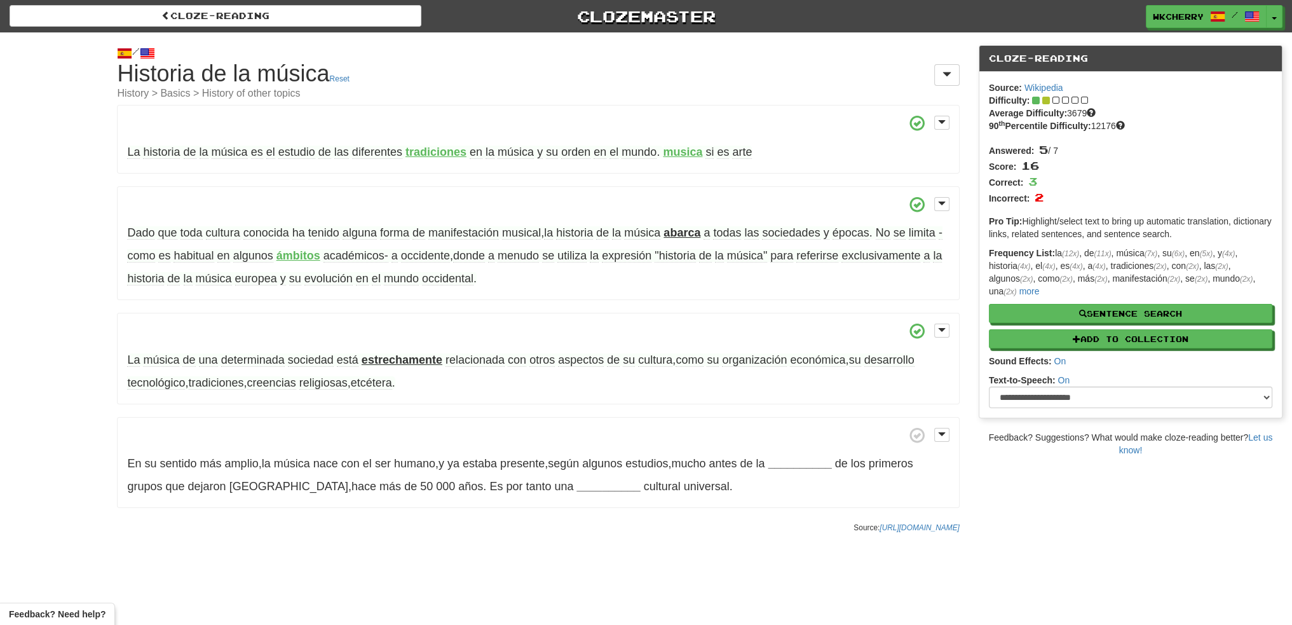
click at [130, 236] on span "Dado" at bounding box center [140, 232] width 27 height 13
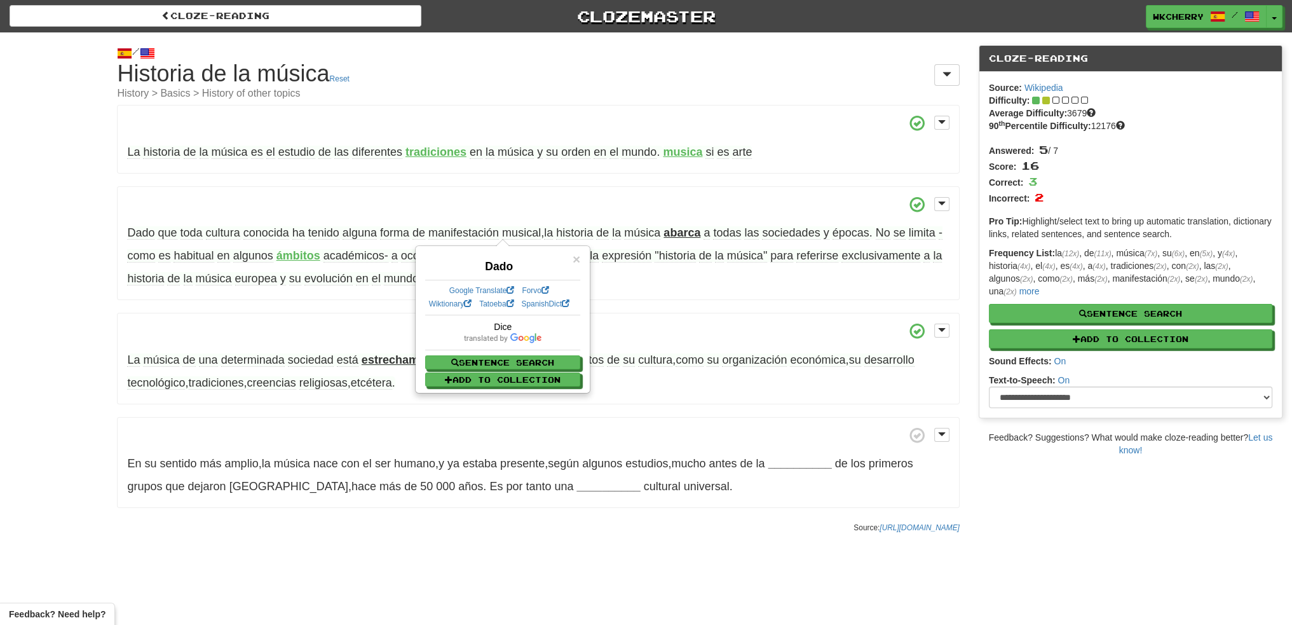
click at [97, 222] on div "/ Cloze-Reading Historia de la música Reset History > Basics > History of other…" at bounding box center [646, 285] width 1292 height 507
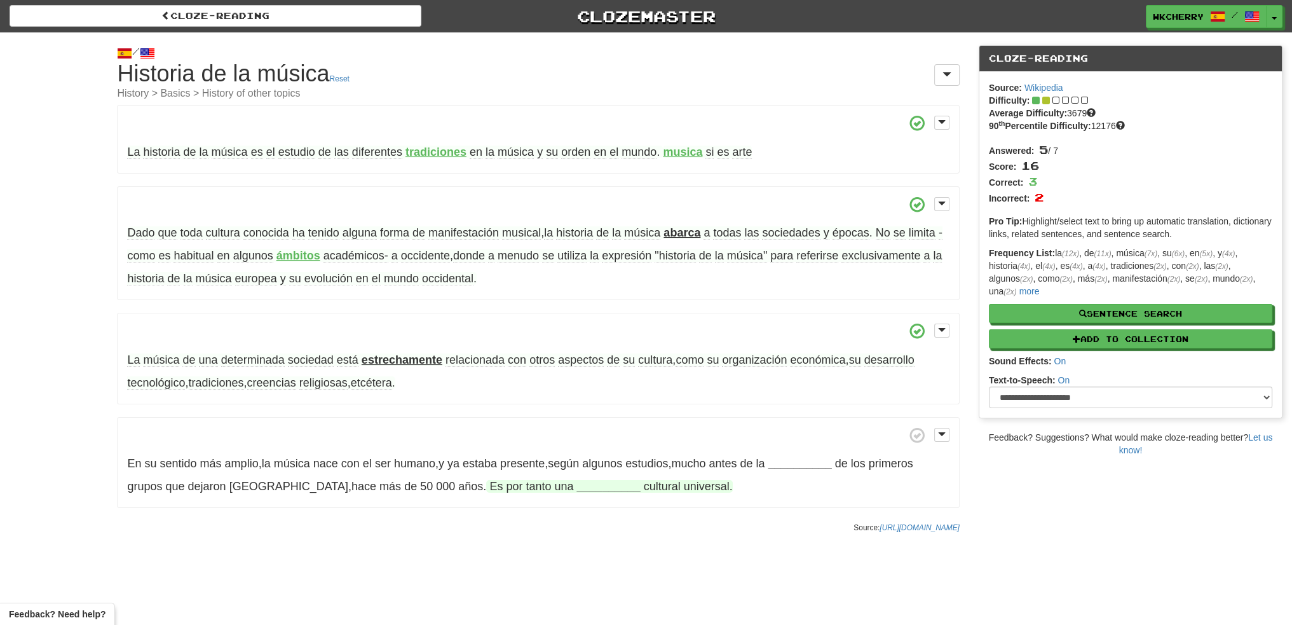
click at [577, 483] on strong "__________" at bounding box center [609, 486] width 64 height 13
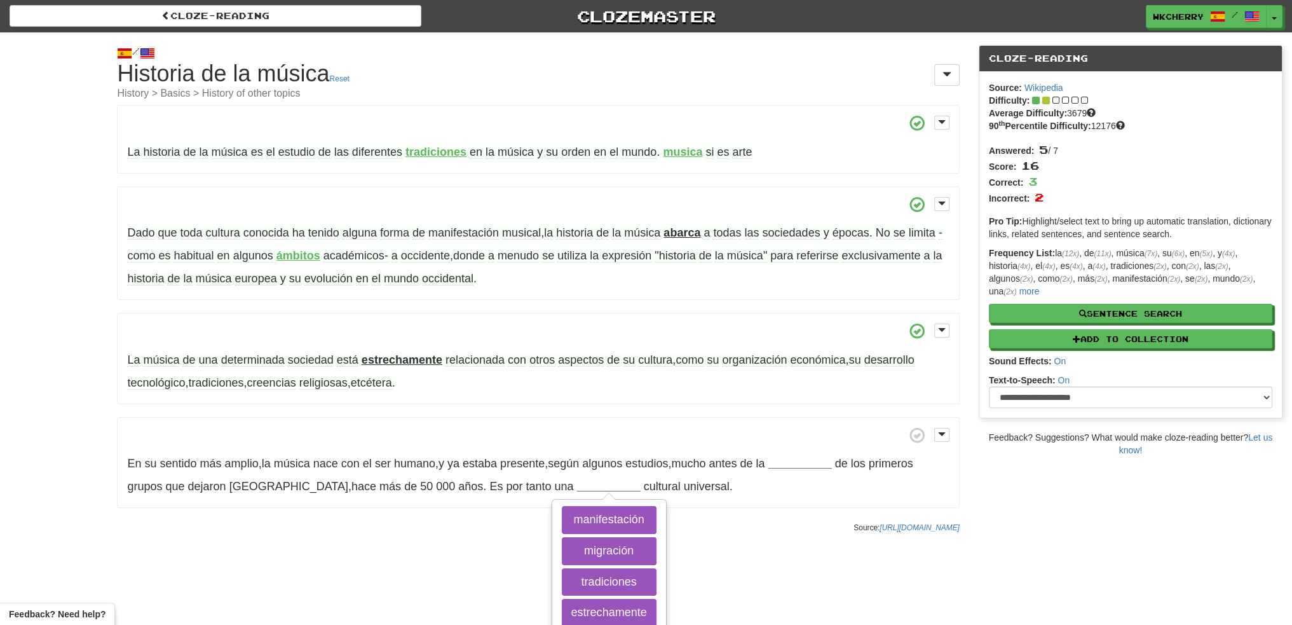
click at [517, 429] on span at bounding box center [538, 435] width 822 height 16
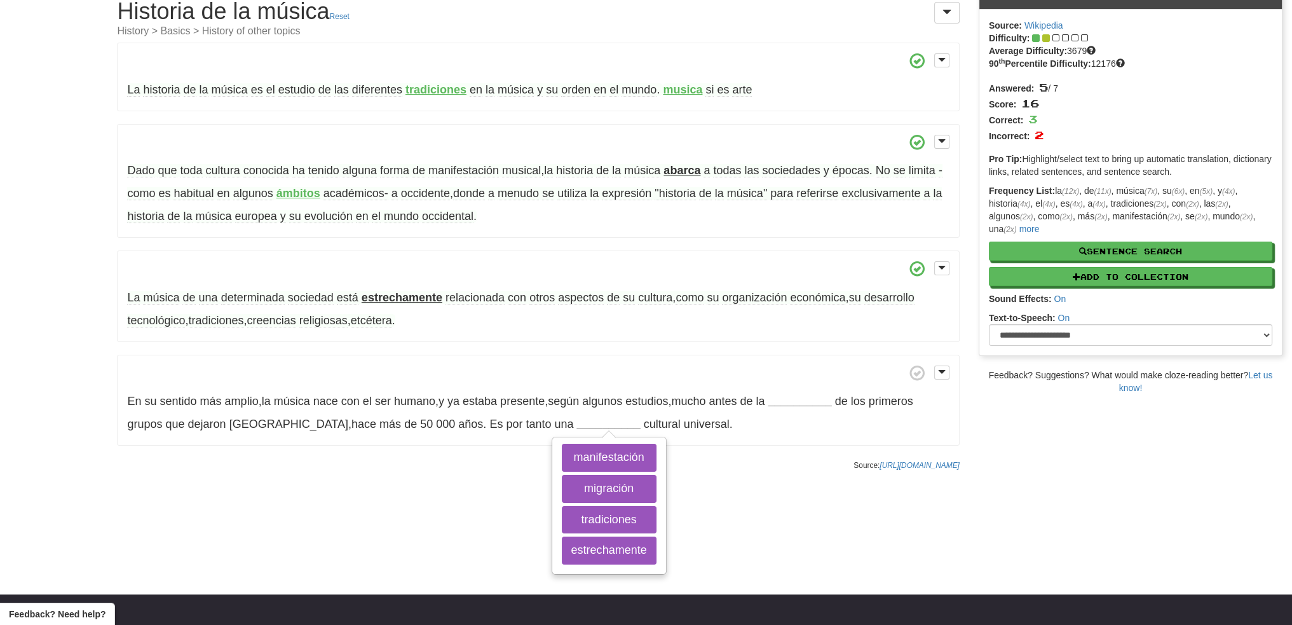
scroll to position [64, 0]
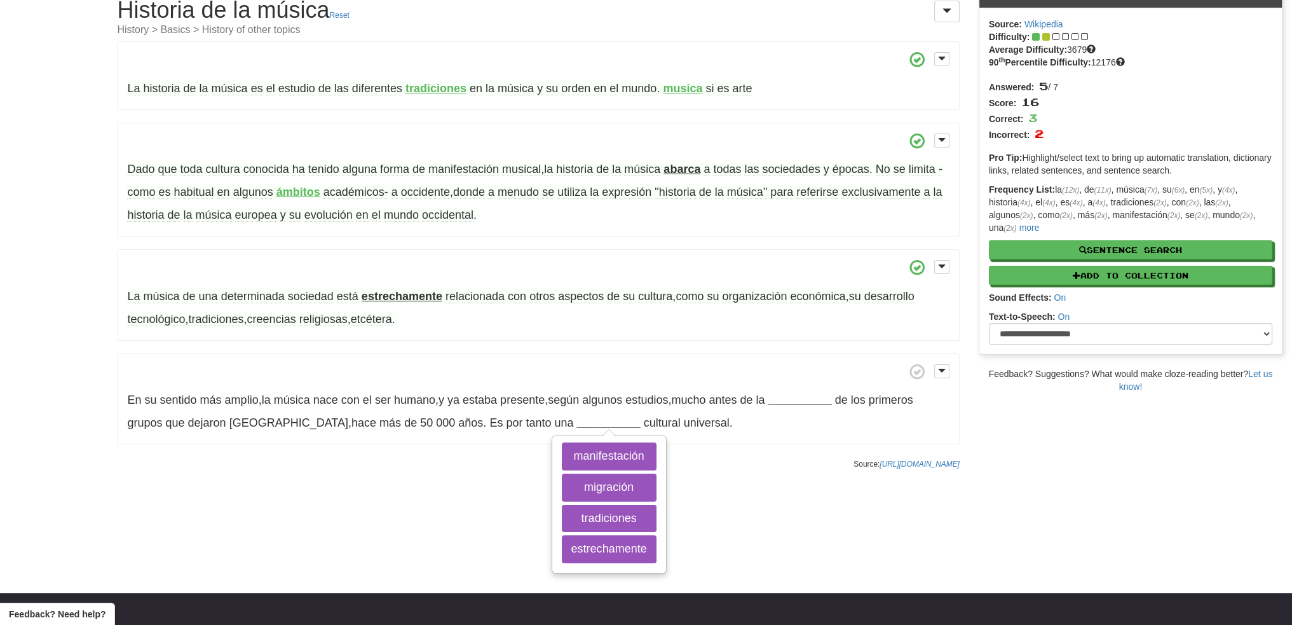
click at [685, 170] on strong "abarca" at bounding box center [681, 169] width 37 height 13
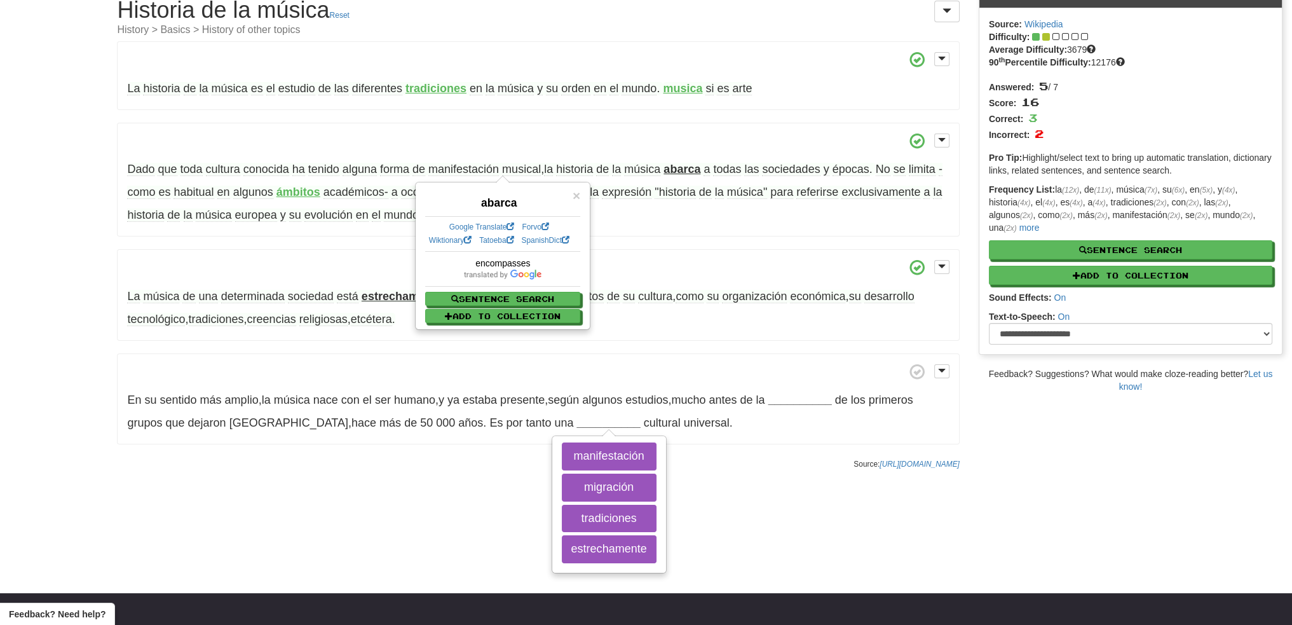
click at [685, 170] on strong "abarca" at bounding box center [681, 169] width 37 height 13
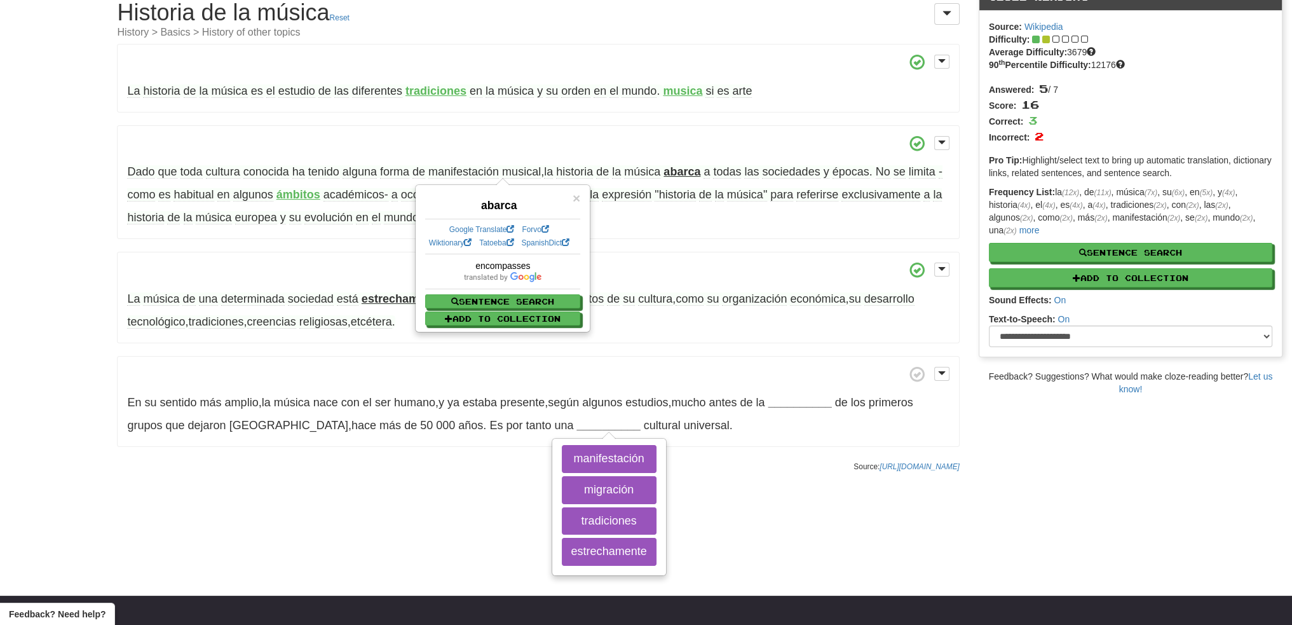
scroll to position [0, 0]
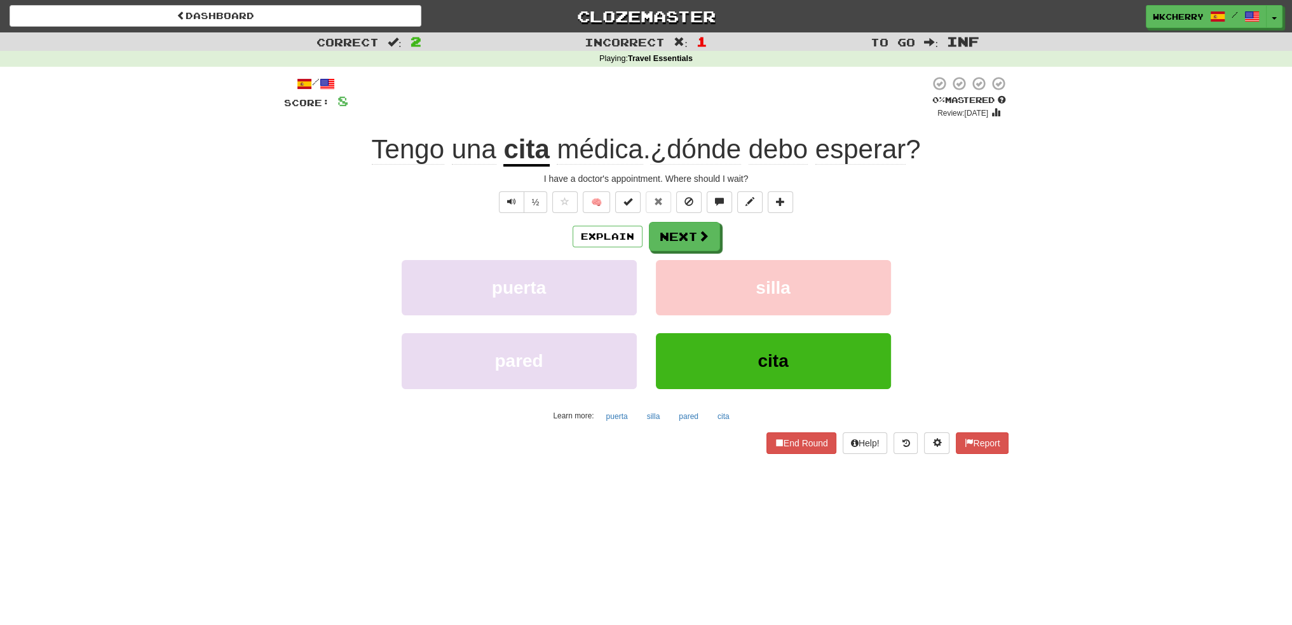
click at [543, 159] on u "cita" at bounding box center [526, 150] width 46 height 32
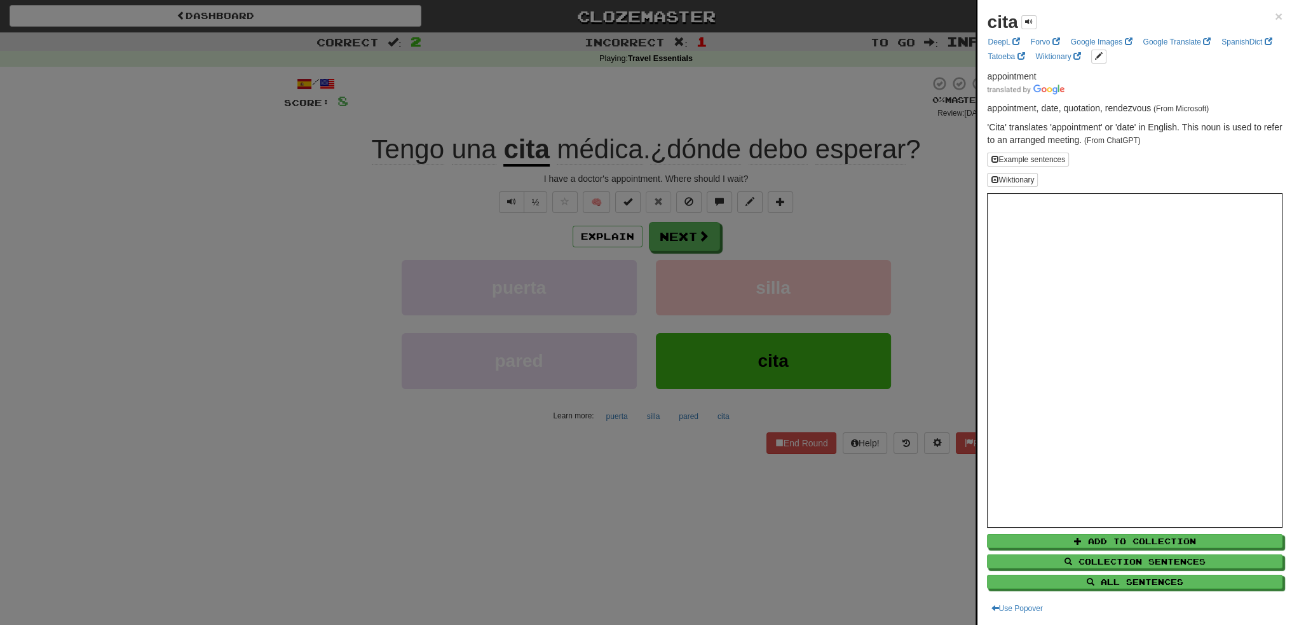
click at [692, 231] on div at bounding box center [646, 312] width 1292 height 625
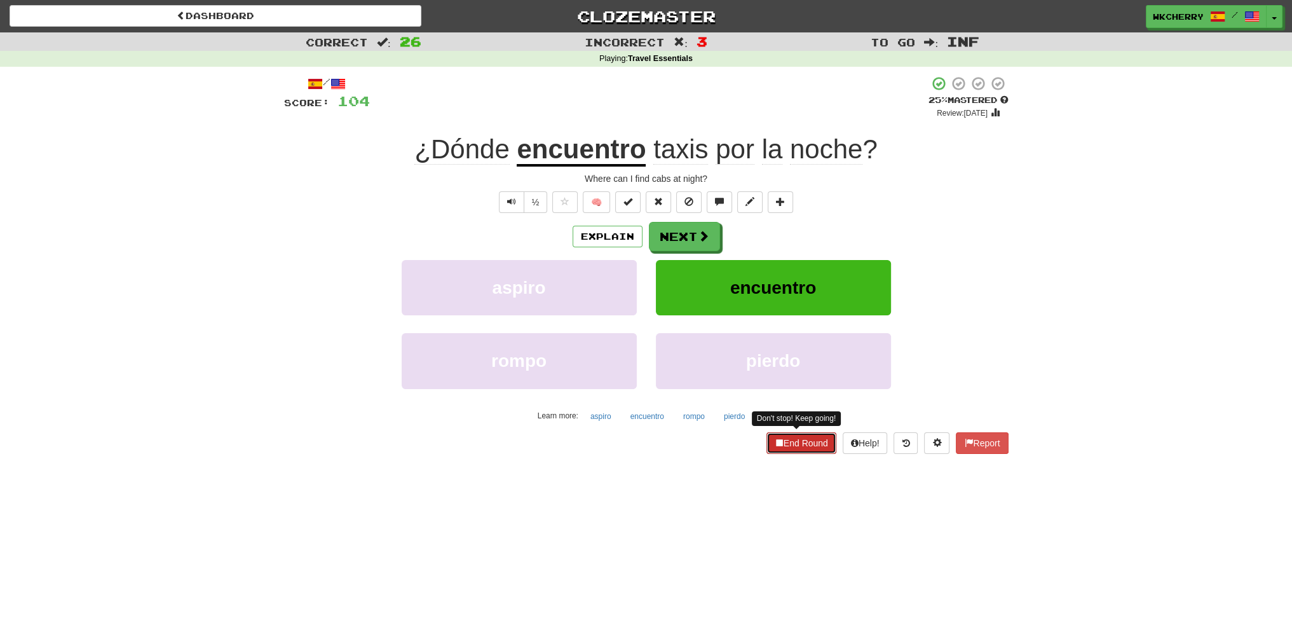
click at [810, 442] on button "End Round" at bounding box center [801, 443] width 70 height 22
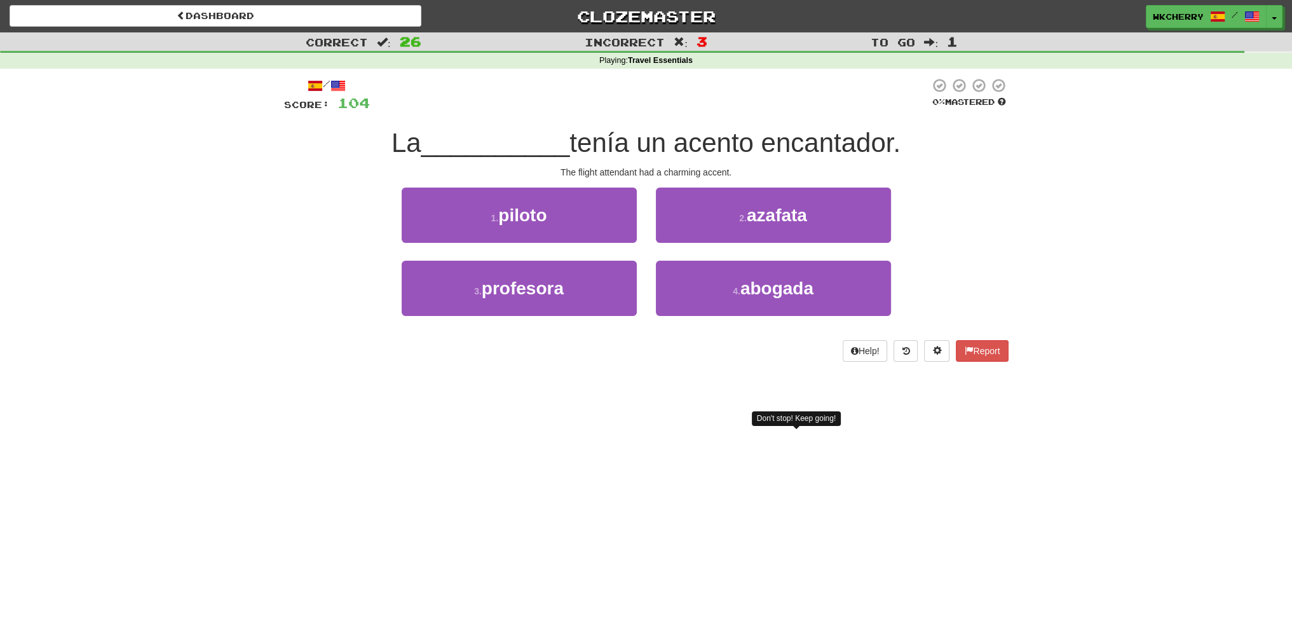
click at [805, 414] on div "Don't stop! Keep going!" at bounding box center [796, 418] width 89 height 15
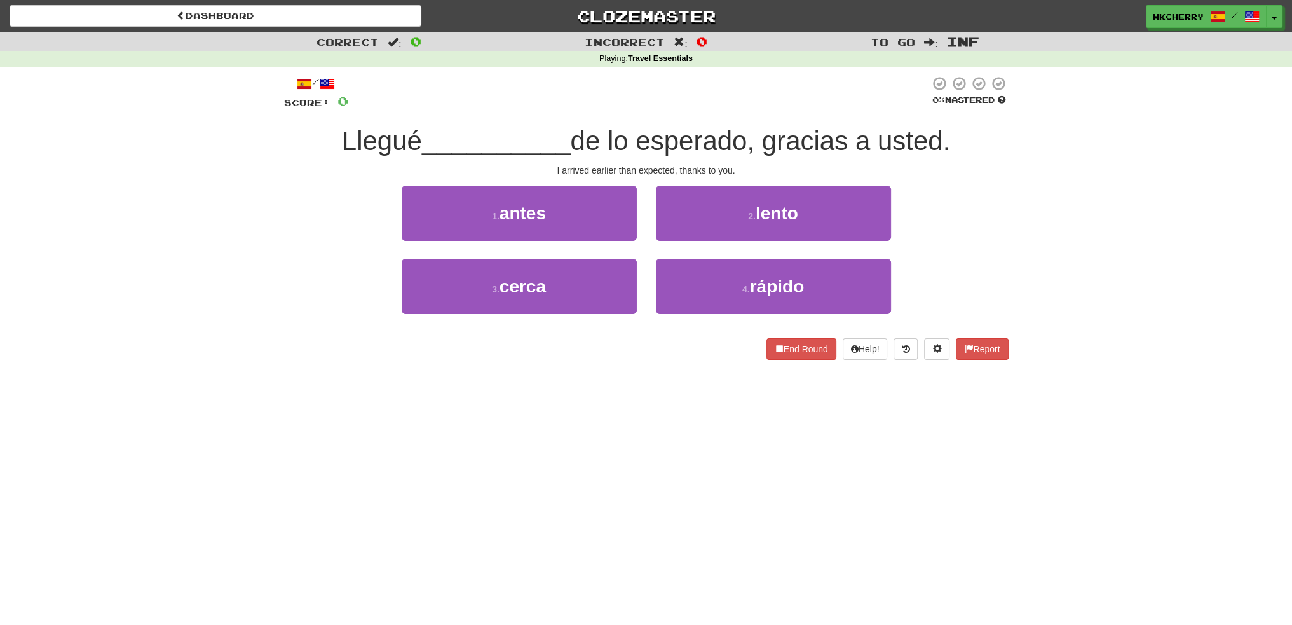
click at [590, 32] on div "Incorrect : 0" at bounding box center [646, 41] width 431 height 18
click at [615, 28] on div "Dashboard Clozemaster WKCherry / Toggle Dropdown Dashboard Leaderboard Activity…" at bounding box center [646, 16] width 1273 height 32
click at [615, 14] on link "Clozemaster" at bounding box center [646, 16] width 412 height 22
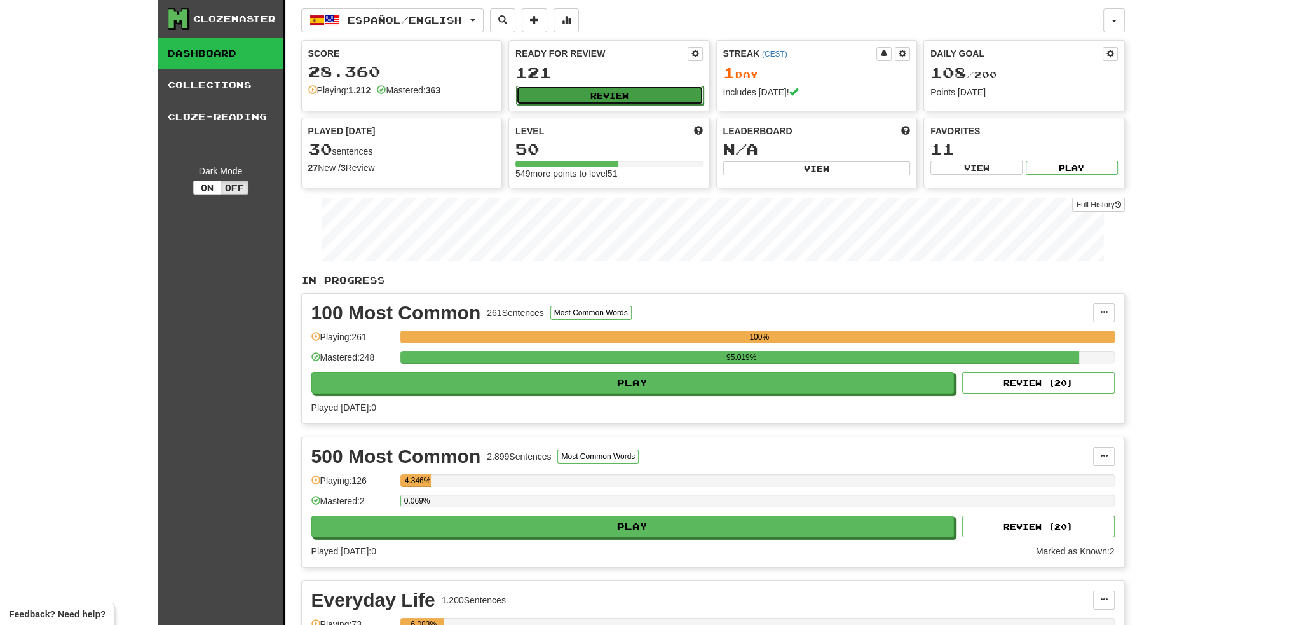
click at [634, 92] on button "Review" at bounding box center [609, 95] width 187 height 19
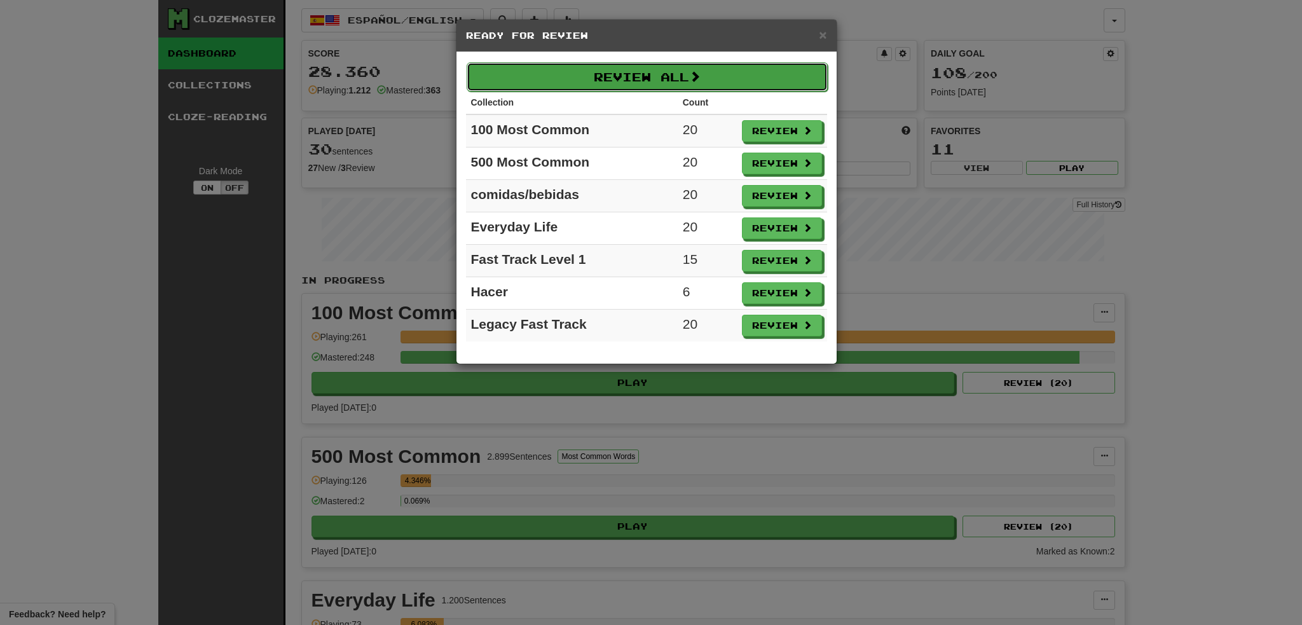
click at [671, 71] on button "Review All" at bounding box center [646, 76] width 361 height 29
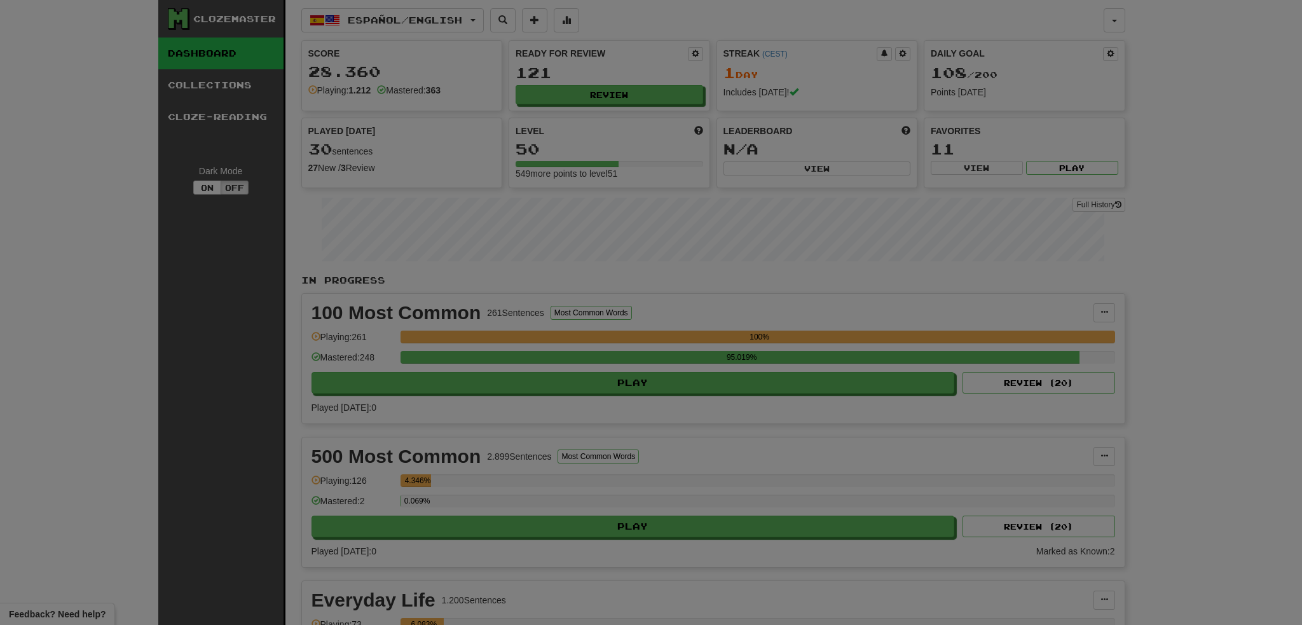
select select "********"
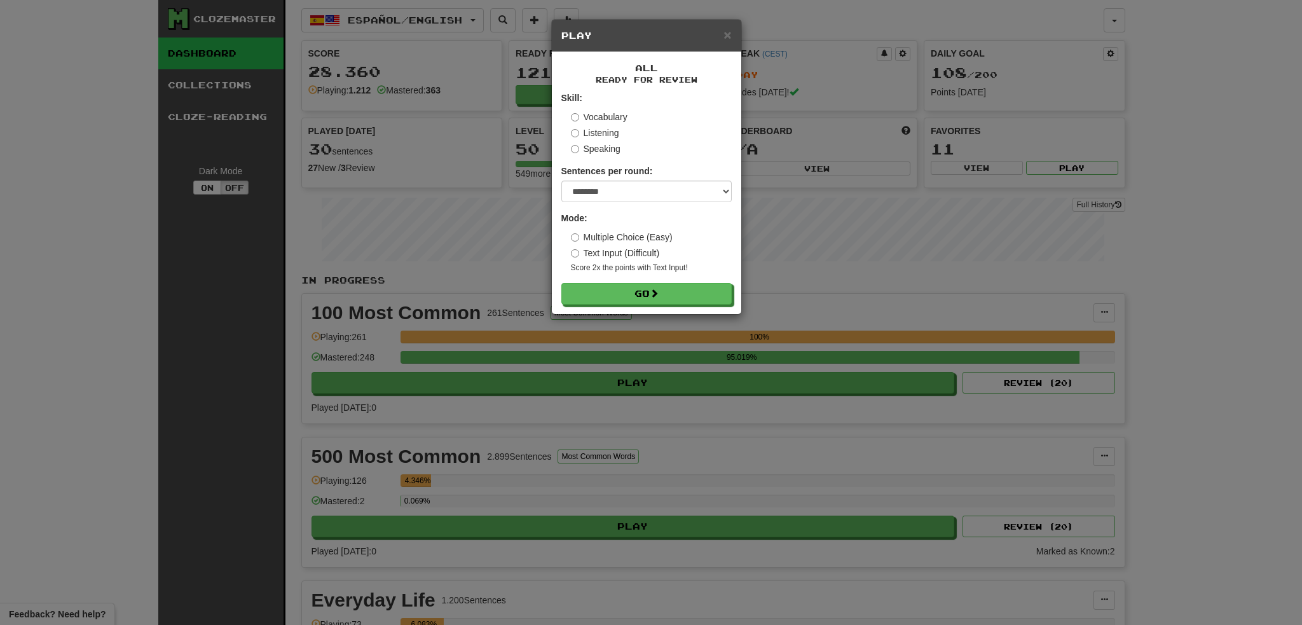
click at [633, 252] on label "Text Input (Difficult)" at bounding box center [615, 253] width 89 height 13
click at [604, 130] on label "Listening" at bounding box center [595, 132] width 48 height 13
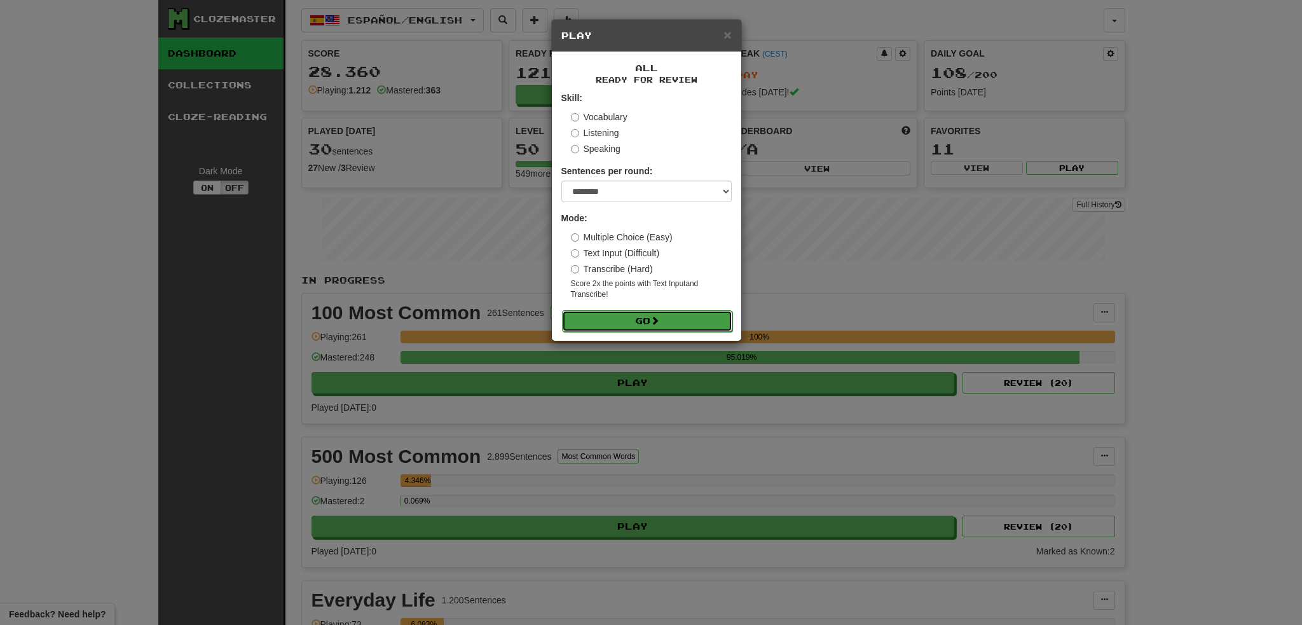
click at [645, 324] on button "Go" at bounding box center [647, 321] width 170 height 22
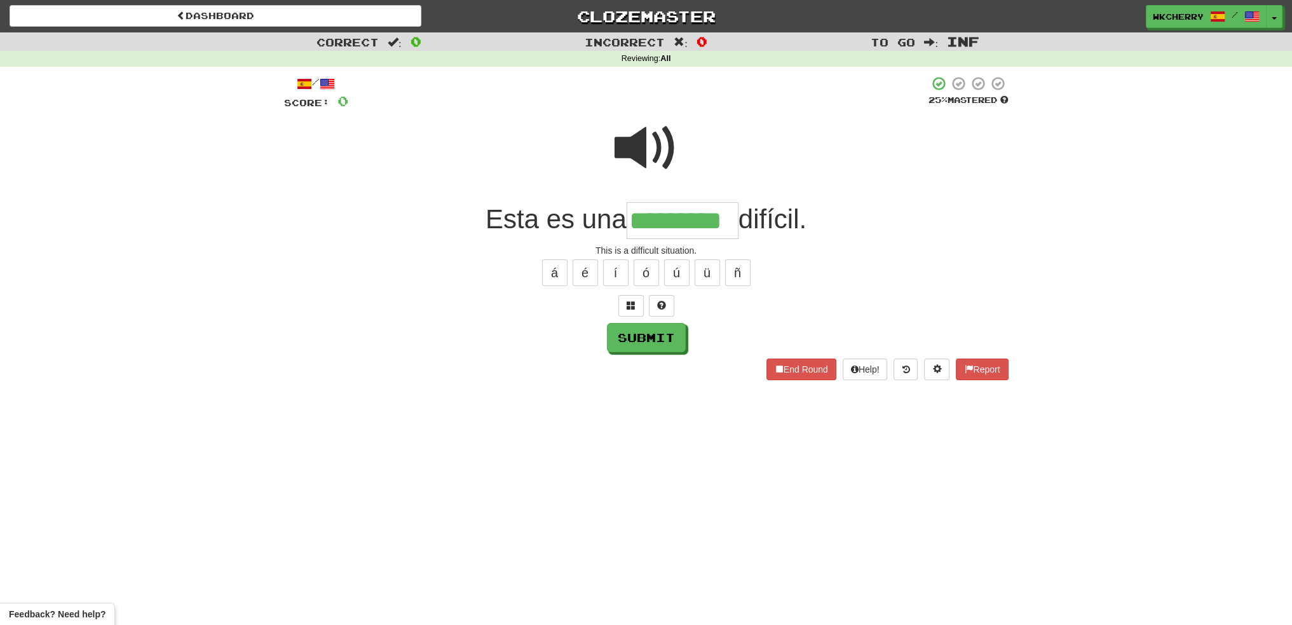
type input "*********"
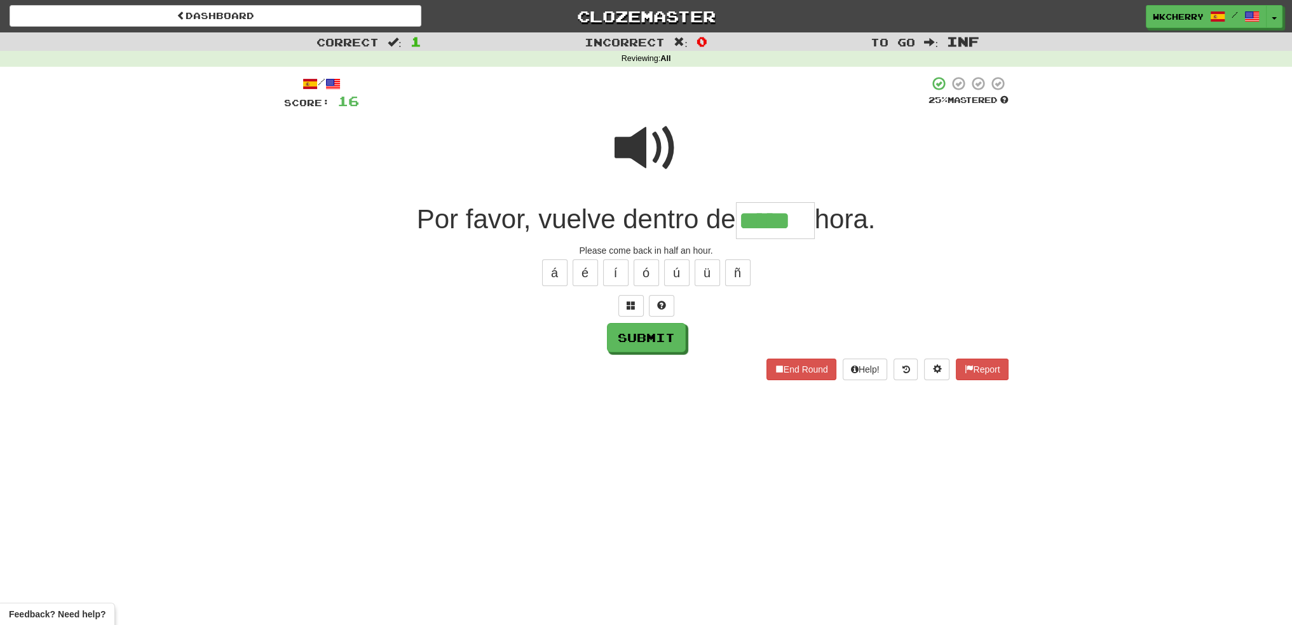
type input "*****"
type input "*"
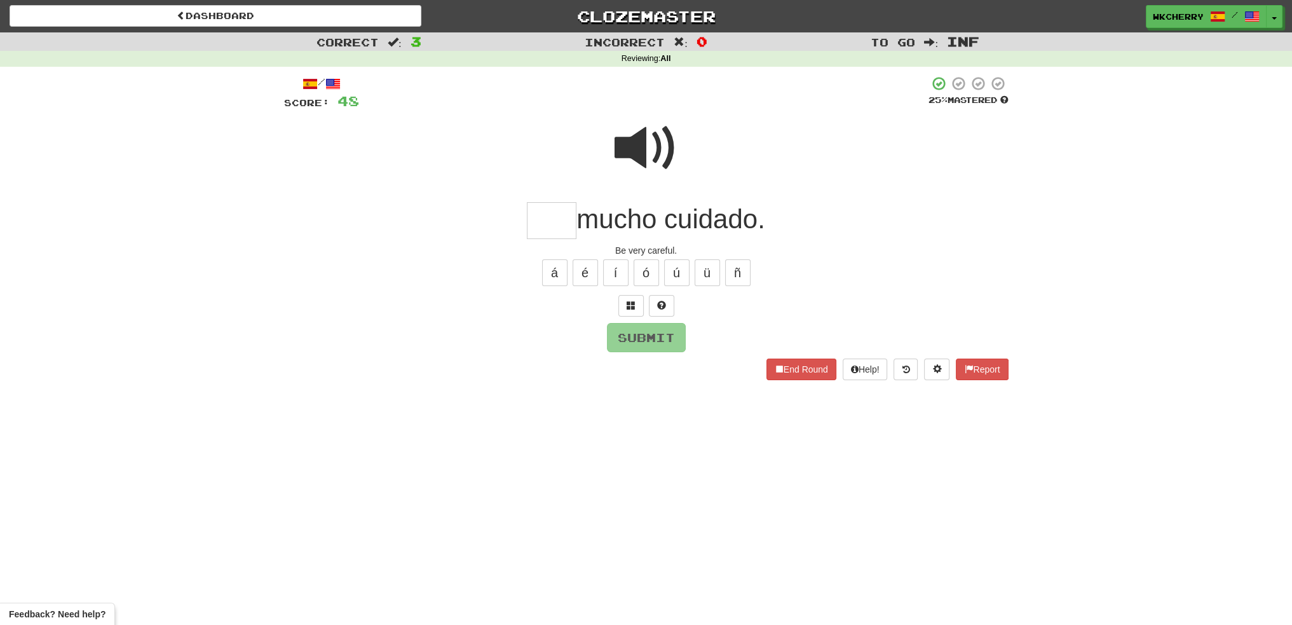
click at [639, 158] on span at bounding box center [647, 148] width 64 height 64
click at [641, 153] on span at bounding box center [647, 148] width 64 height 64
drag, startPoint x: 544, startPoint y: 192, endPoint x: 539, endPoint y: 209, distance: 17.9
click at [540, 206] on div "/ Score: 48 25 % Mastered mucho cuidado. Be very careful. á é í ó ú ü ñ Submit …" at bounding box center [646, 228] width 724 height 304
click at [539, 209] on input "text" at bounding box center [552, 220] width 50 height 37
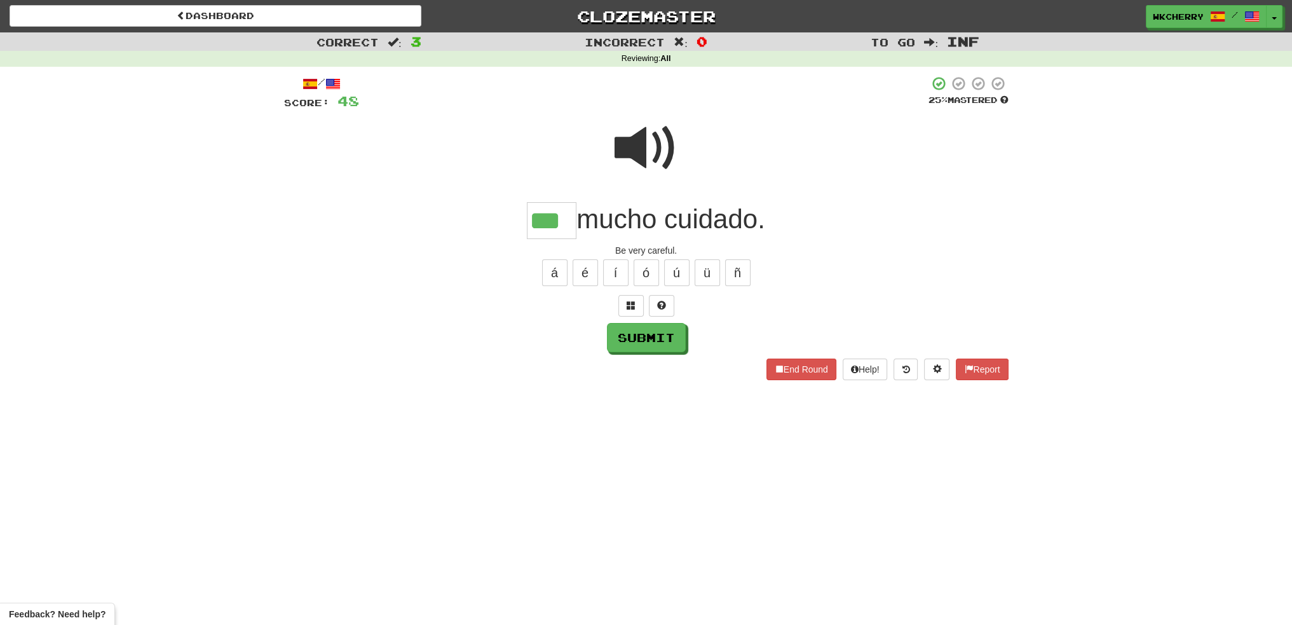
type input "***"
type input "******"
type input "*****"
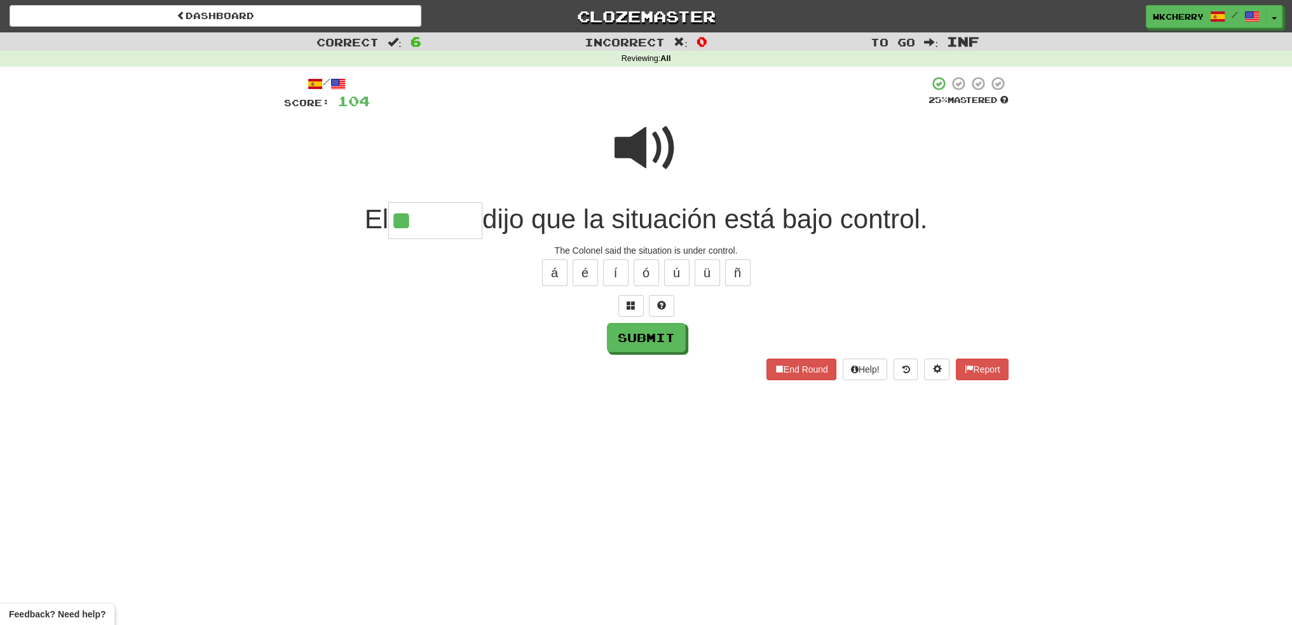
click at [615, 142] on div at bounding box center [646, 156] width 724 height 91
click at [486, 210] on span "dijo que la situación está bajo control." at bounding box center [704, 219] width 445 height 30
click at [477, 218] on input "**" at bounding box center [435, 220] width 94 height 37
type input "*******"
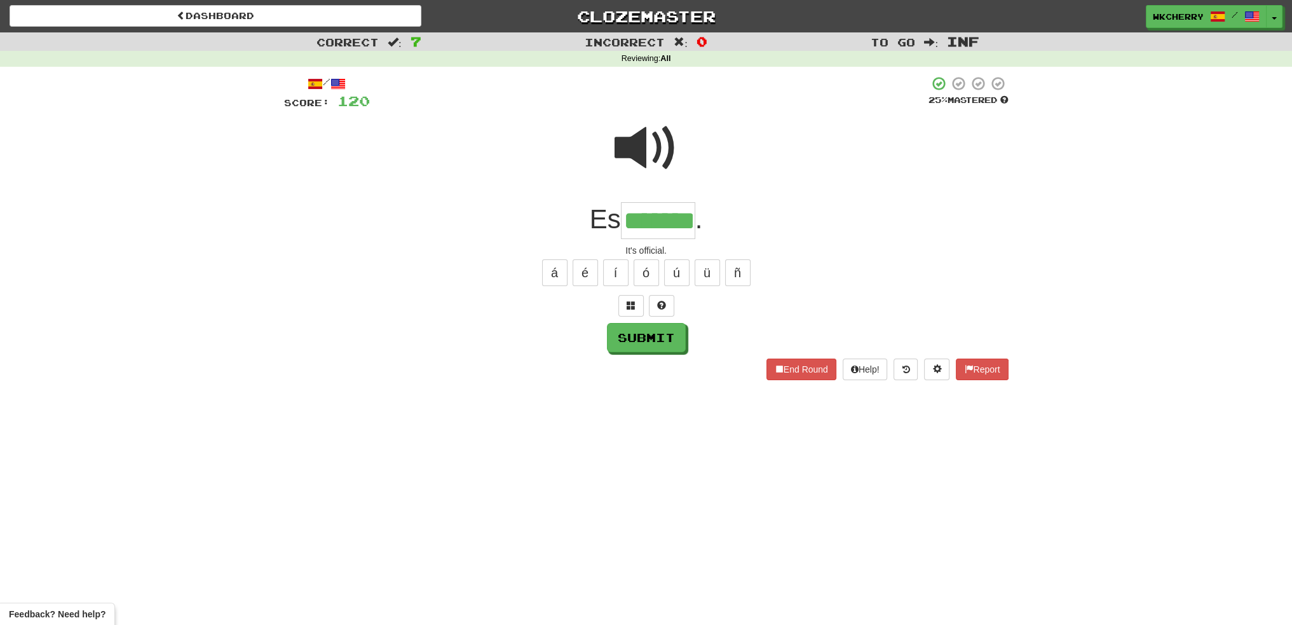
type input "*******"
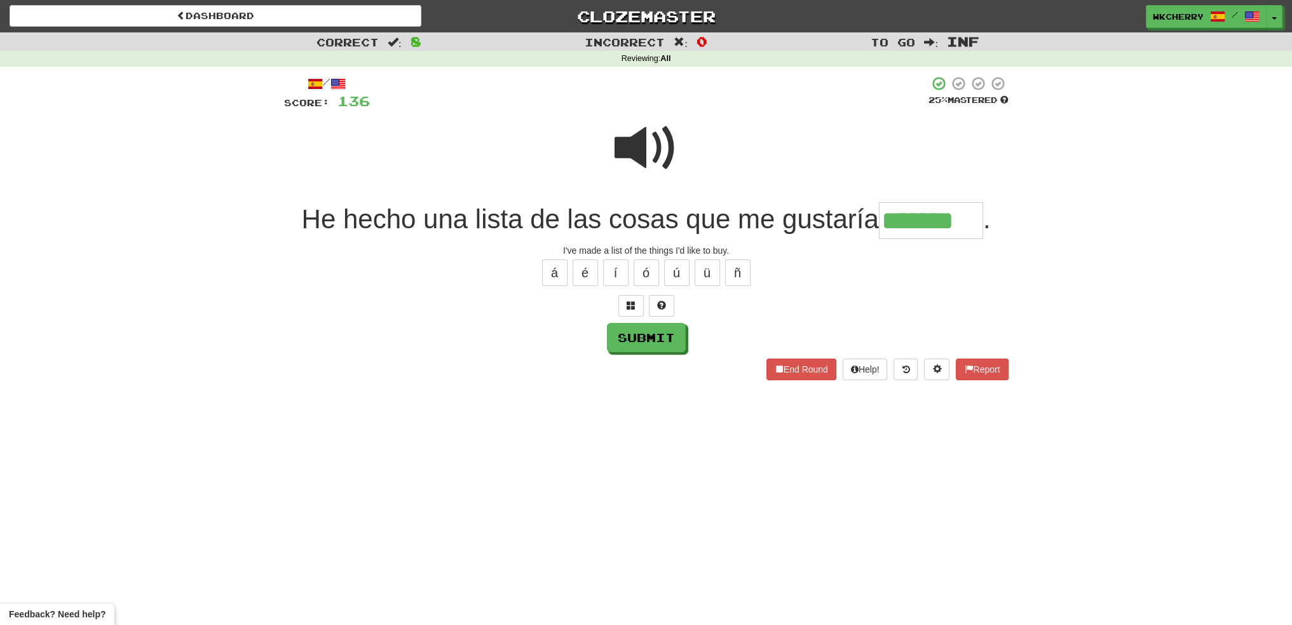
type input "*******"
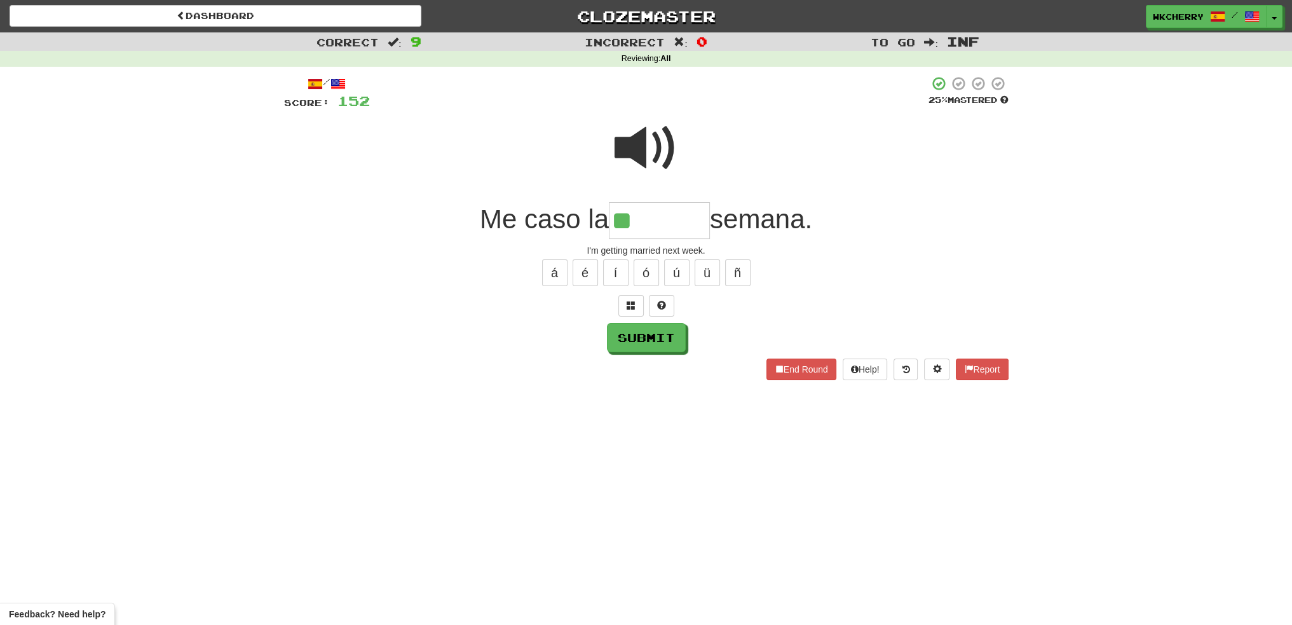
type input "*"
type input "*******"
type input "*"
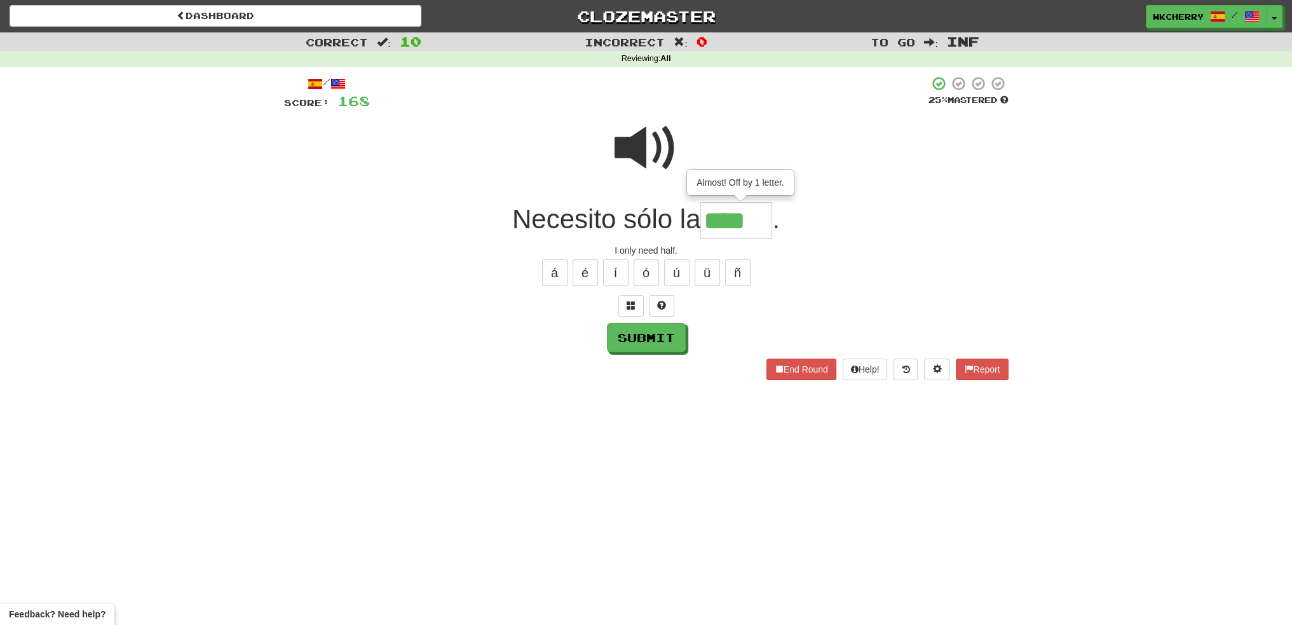
click at [648, 137] on span at bounding box center [647, 148] width 64 height 64
click at [763, 229] on input "****" at bounding box center [736, 220] width 72 height 37
type input "*****"
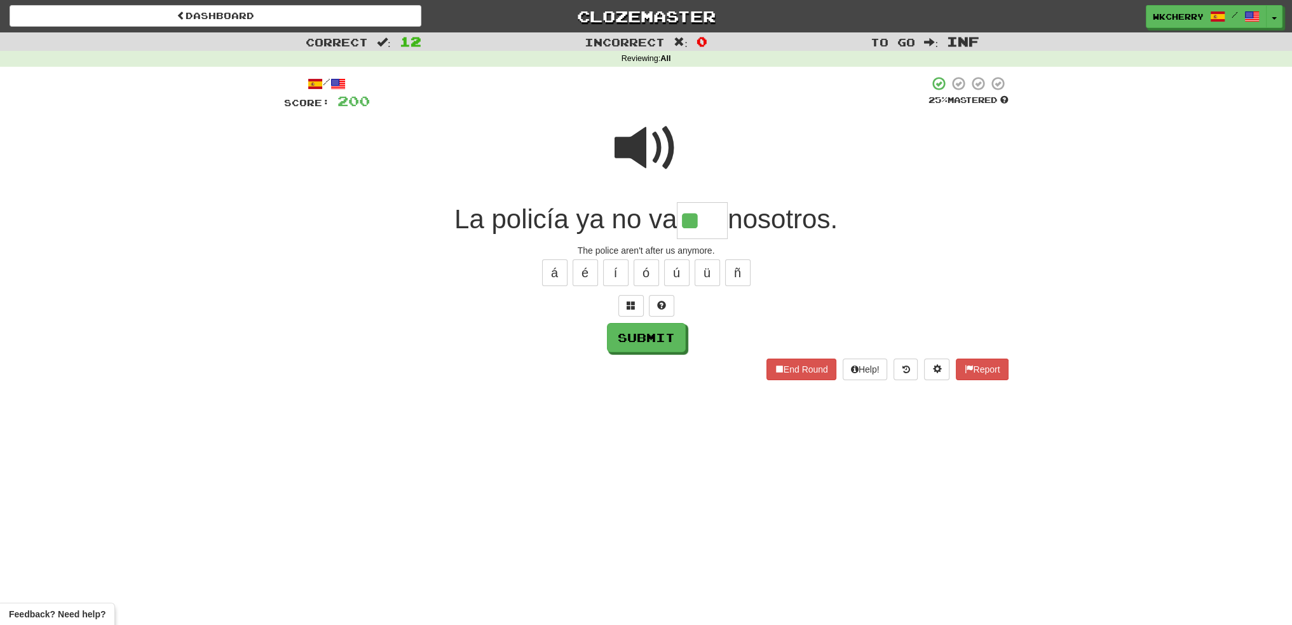
click at [643, 142] on span at bounding box center [647, 148] width 64 height 64
drag, startPoint x: 697, startPoint y: 208, endPoint x: 730, endPoint y: 221, distance: 35.4
click at [729, 221] on div "La policía ya no va ** nosotros." at bounding box center [646, 220] width 724 height 37
type input "****"
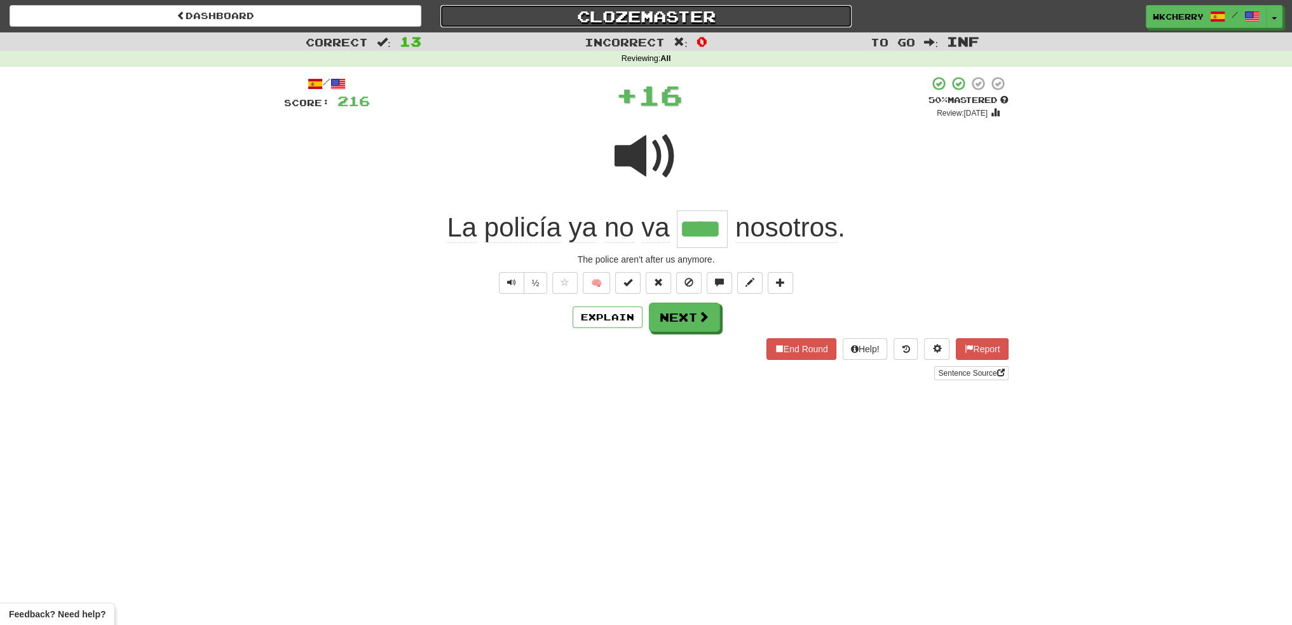
click at [618, 20] on link "Clozemaster" at bounding box center [646, 16] width 412 height 22
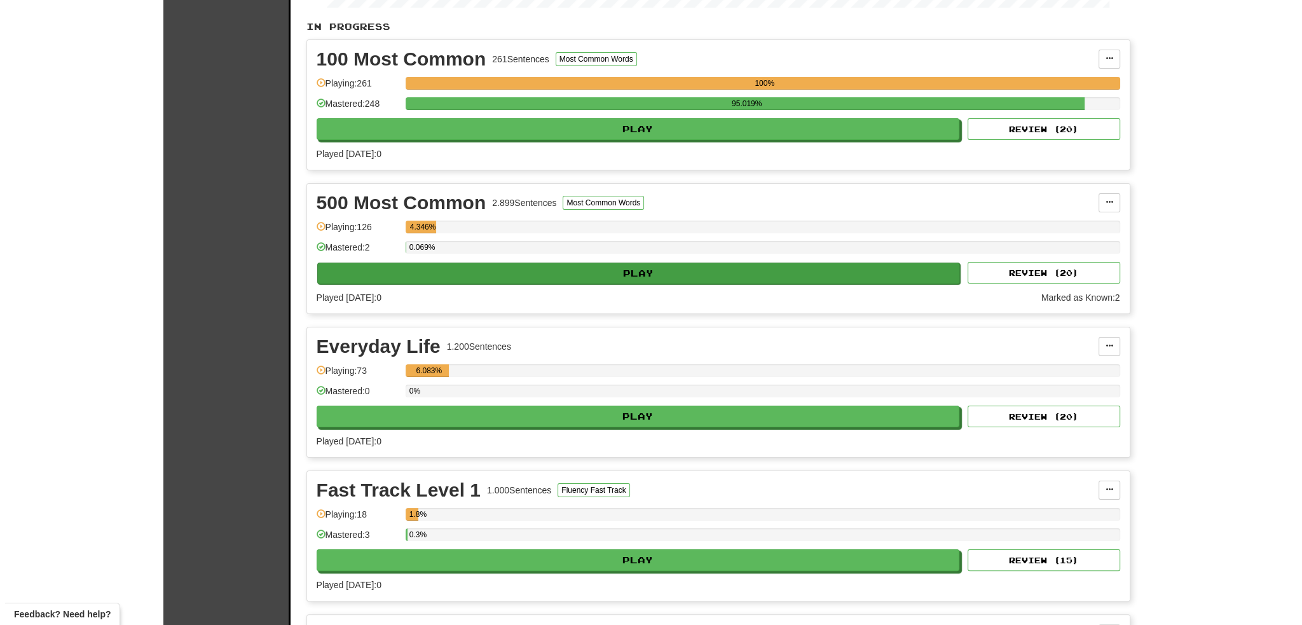
scroll to position [191, 0]
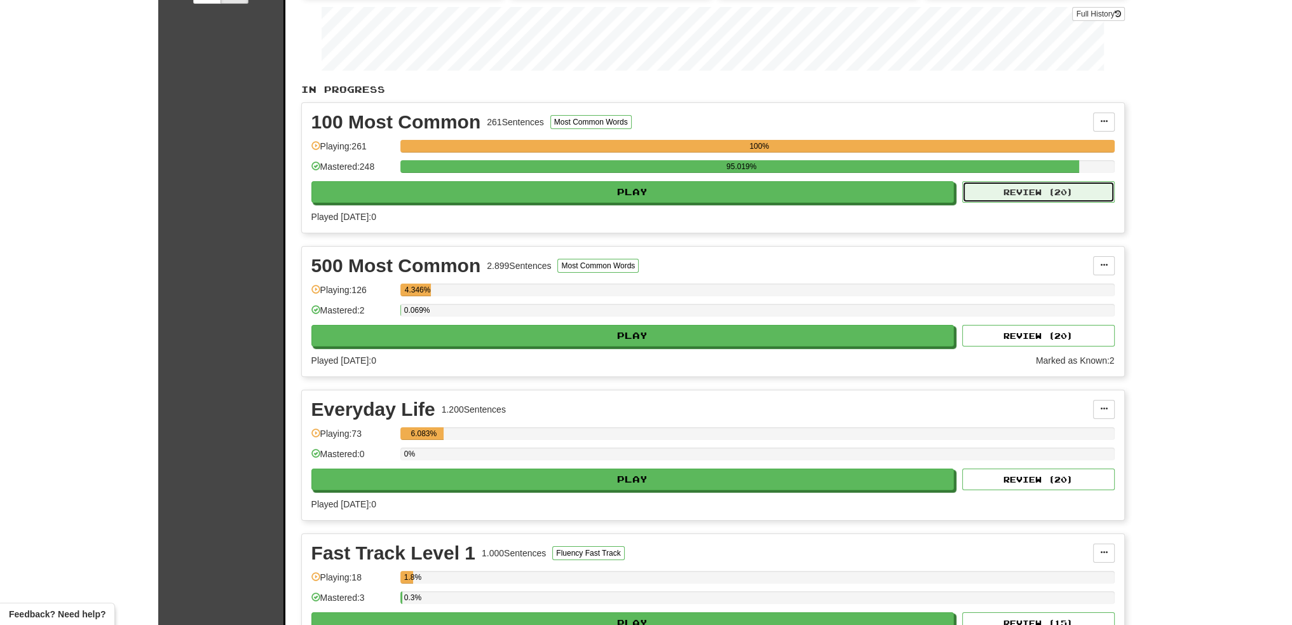
click at [1068, 193] on button "Review ( 20 )" at bounding box center [1038, 192] width 153 height 22
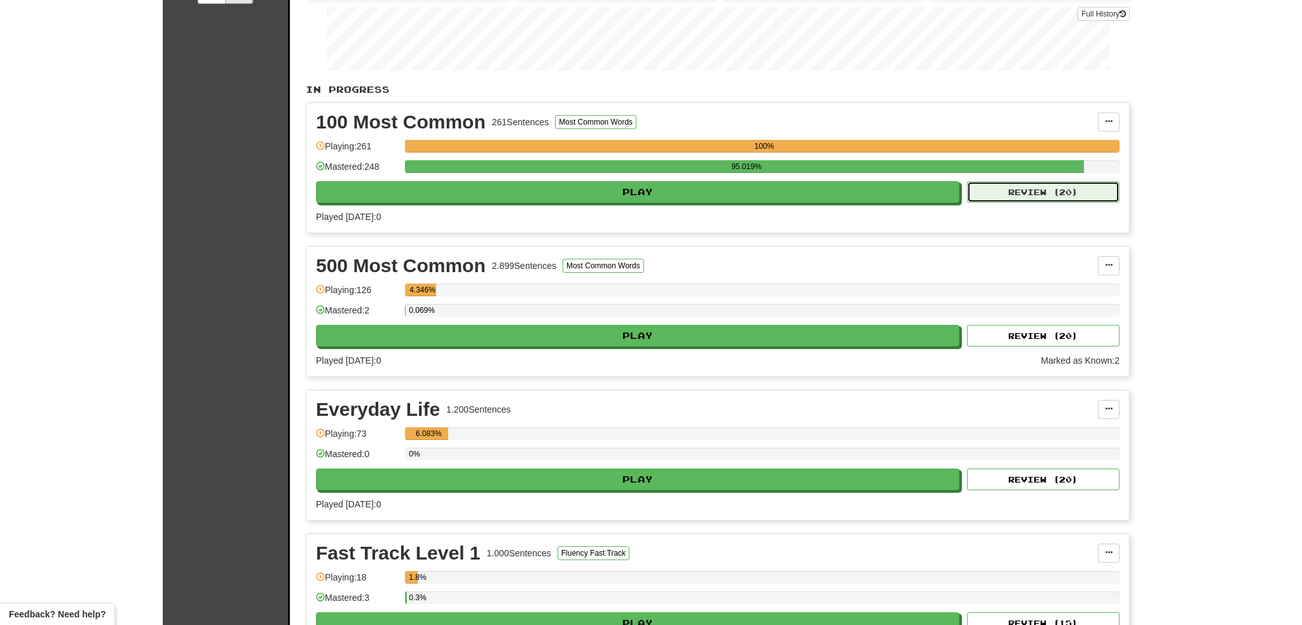
select select "********"
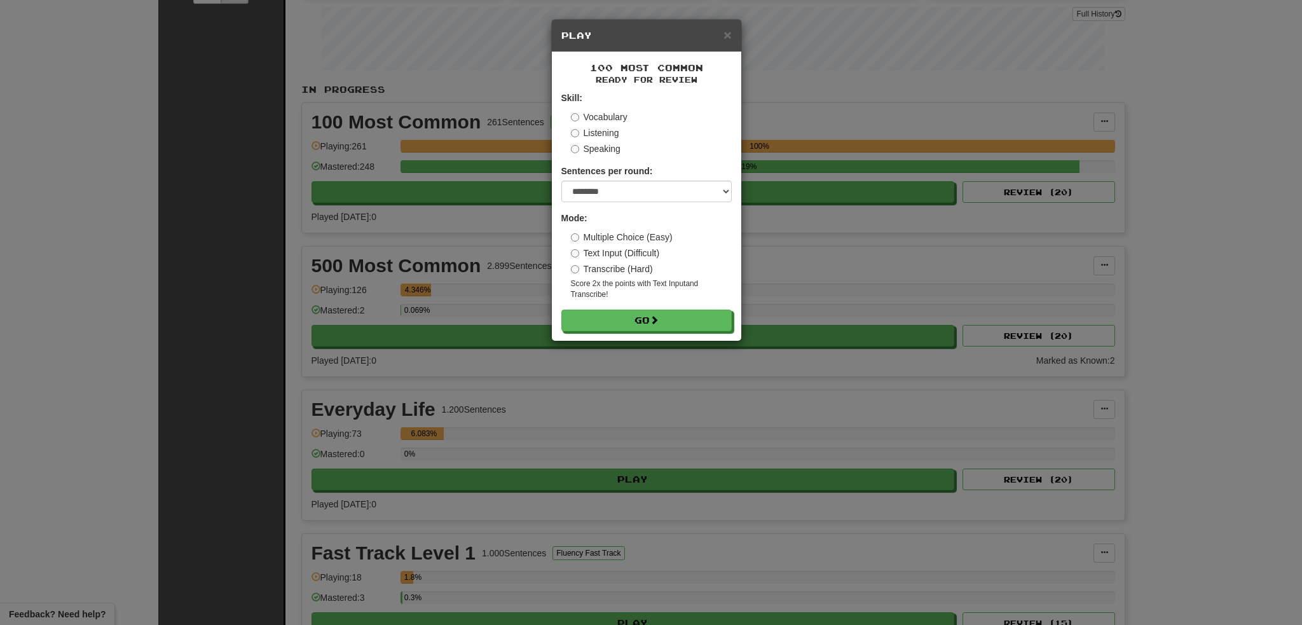
click at [613, 113] on label "Vocabulary" at bounding box center [599, 117] width 57 height 13
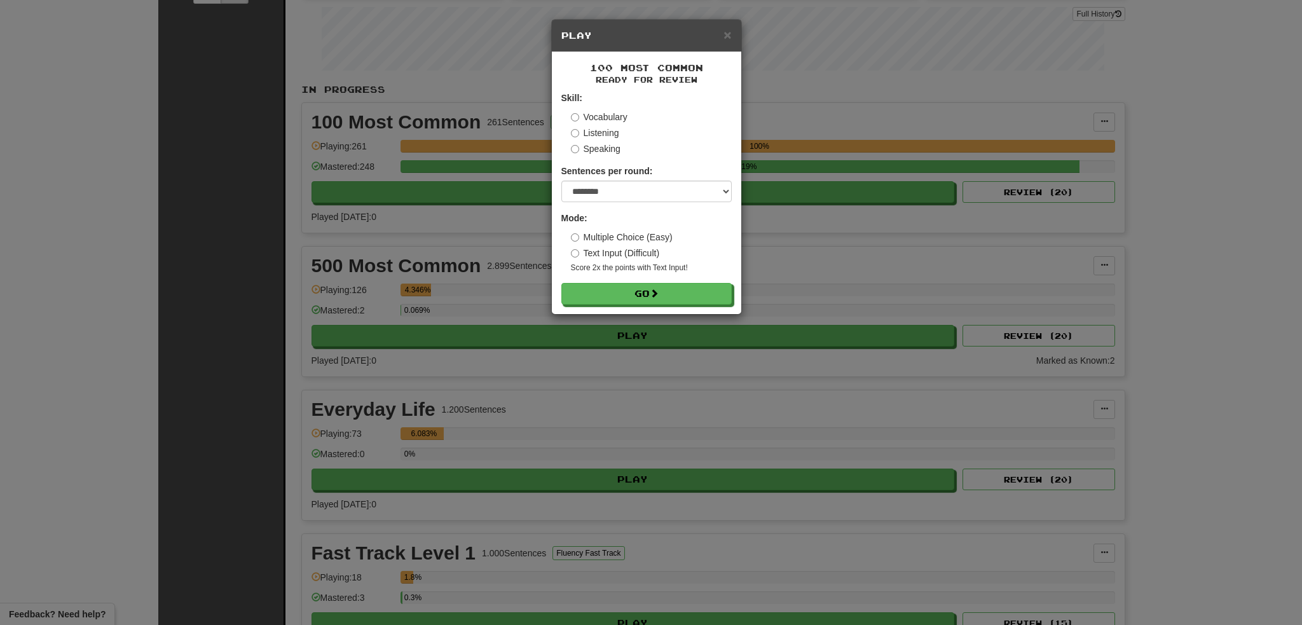
click at [583, 130] on label "Listening" at bounding box center [595, 132] width 48 height 13
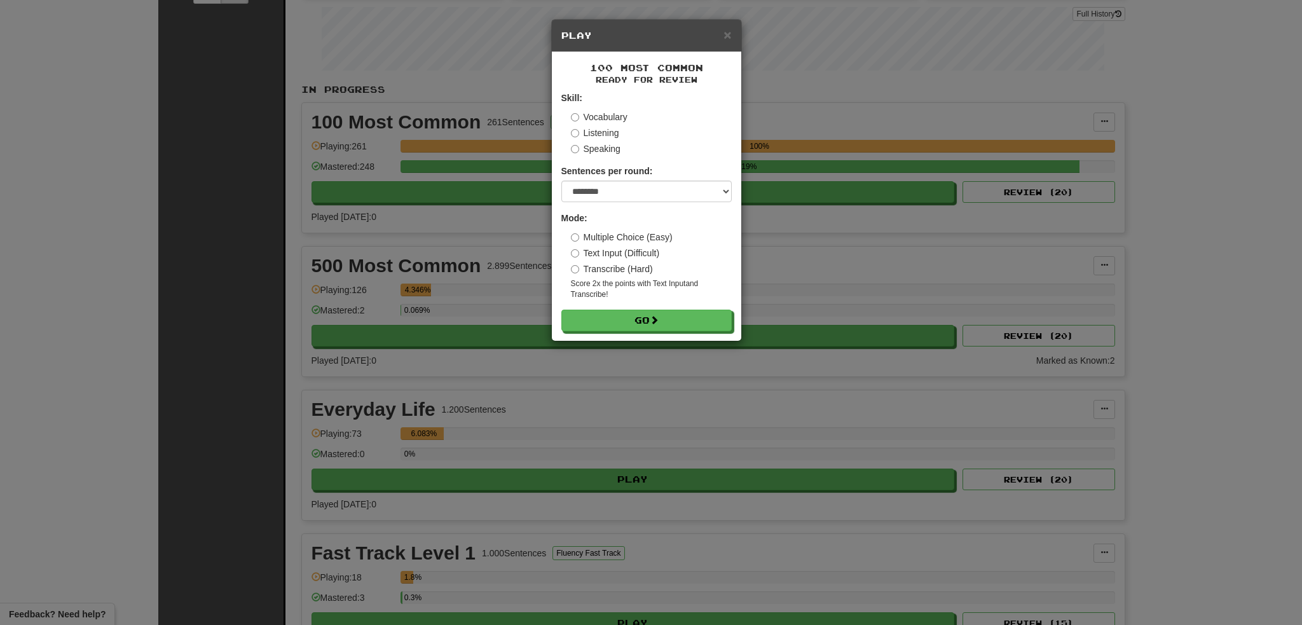
click at [588, 117] on label "Vocabulary" at bounding box center [599, 117] width 57 height 13
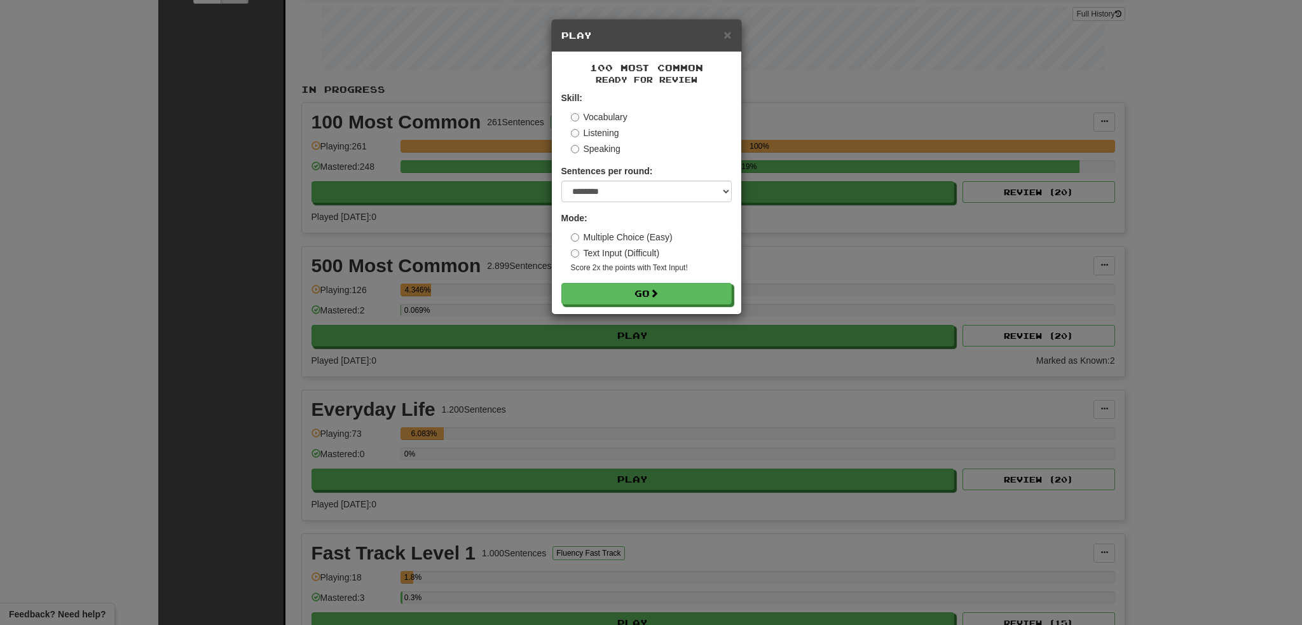
click at [598, 227] on div "Mode: Multiple Choice (Easy) Text Input (Difficult) Score 2x the points with Te…" at bounding box center [646, 243] width 170 height 62
click at [628, 238] on label "Multiple Choice (Easy)" at bounding box center [622, 237] width 102 height 13
click at [630, 293] on button "Go" at bounding box center [647, 294] width 170 height 22
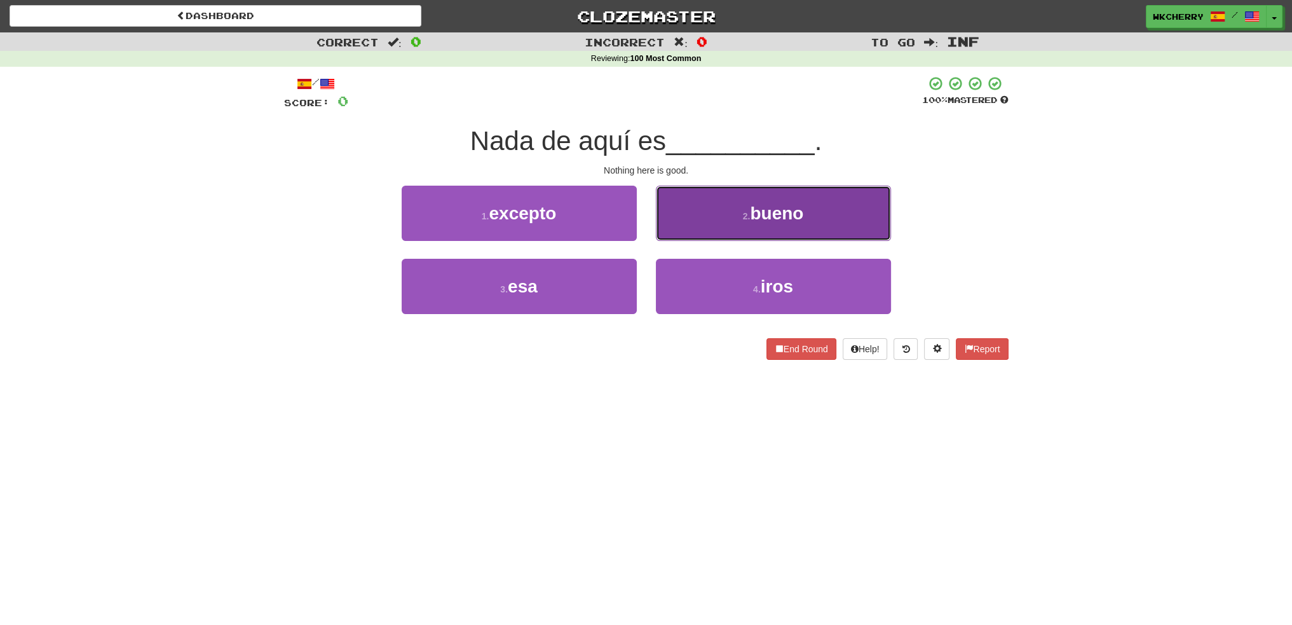
click at [707, 230] on button "2 . bueno" at bounding box center [773, 213] width 235 height 55
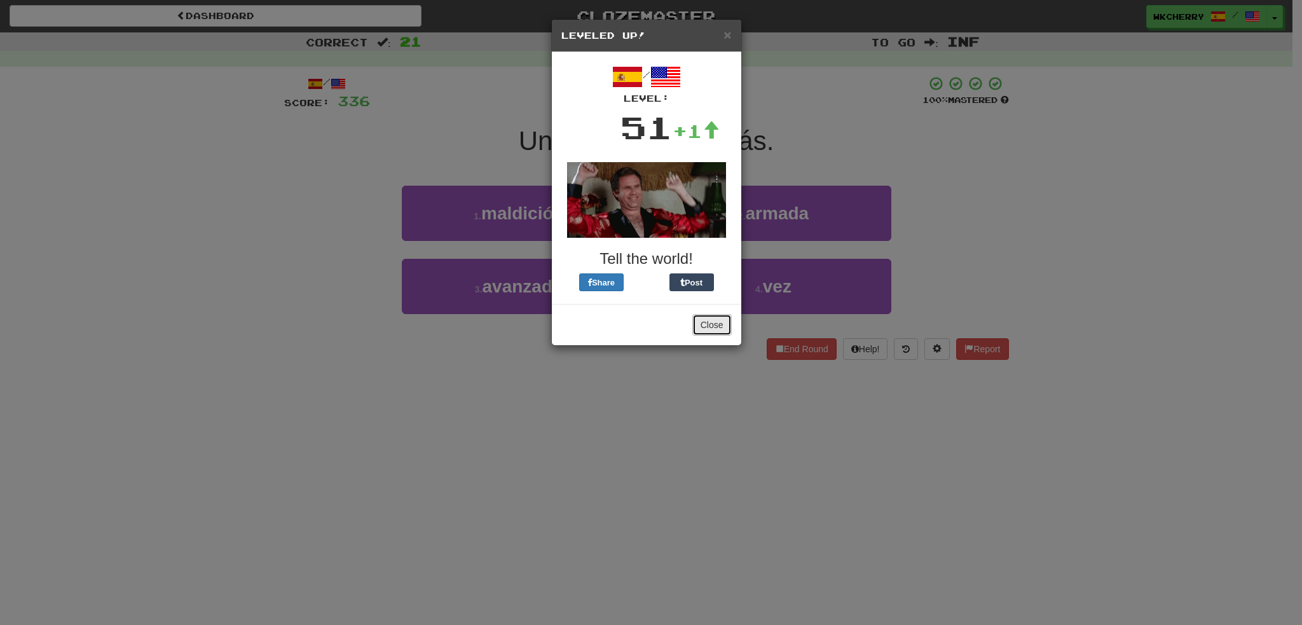
click at [712, 319] on button "Close" at bounding box center [711, 325] width 39 height 22
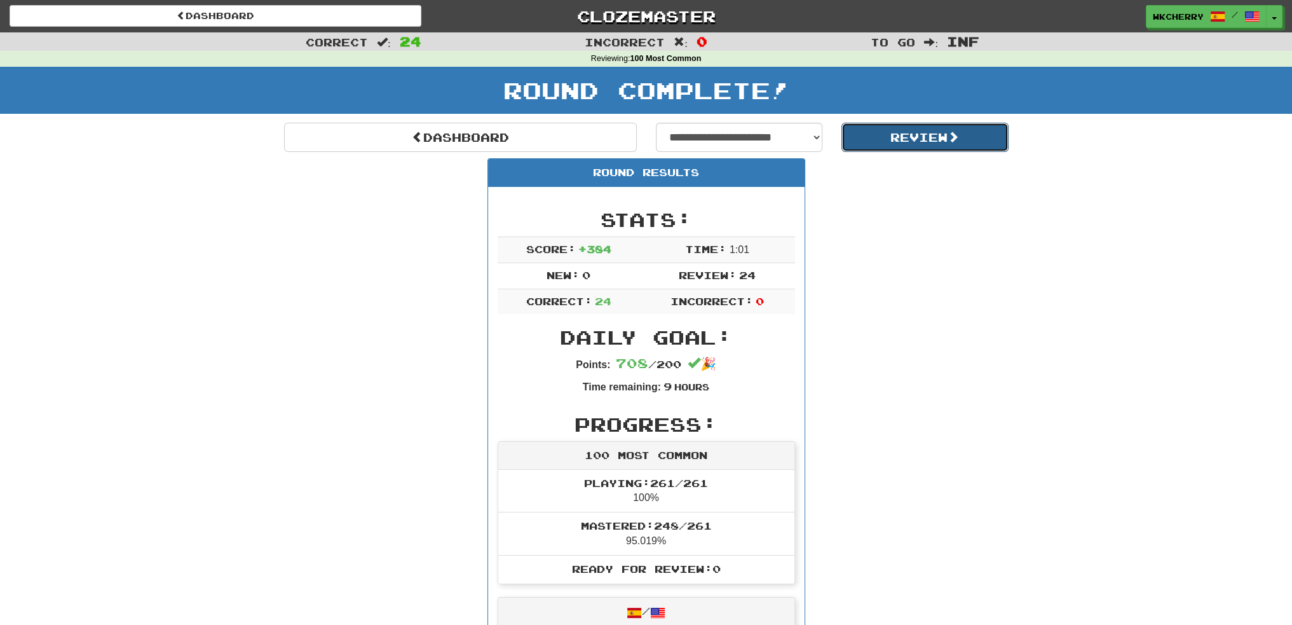
click at [952, 132] on span at bounding box center [953, 136] width 11 height 11
click at [681, 7] on link "Clozemaster" at bounding box center [646, 16] width 412 height 22
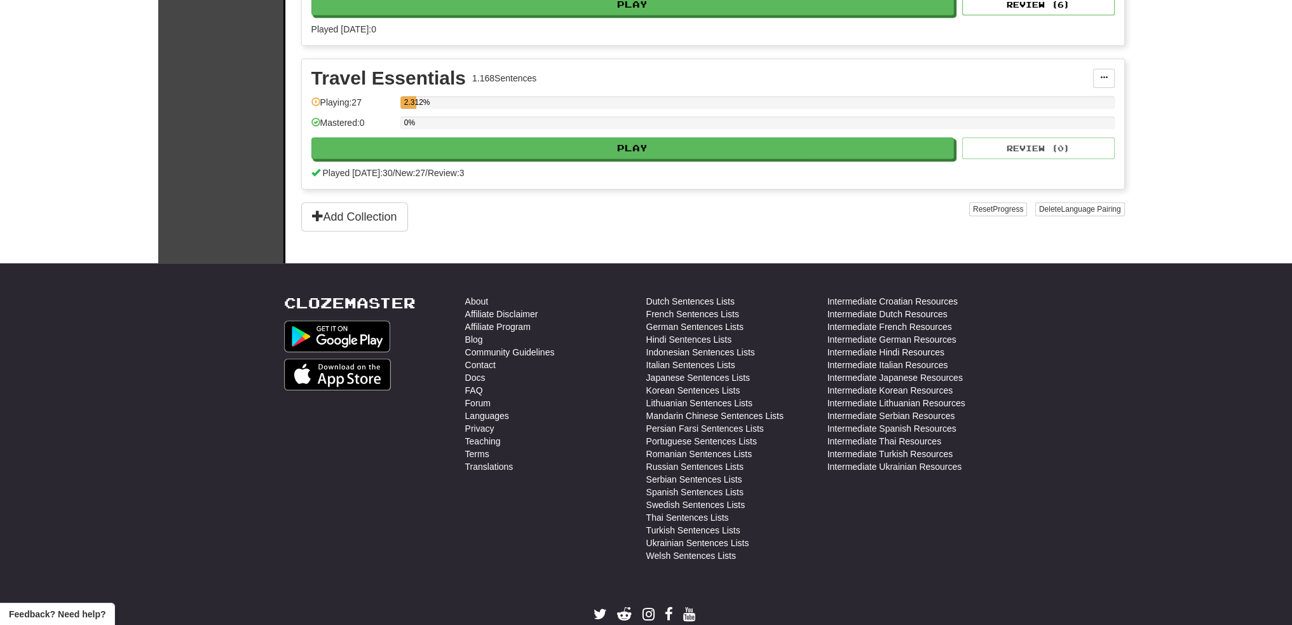
scroll to position [953, 0]
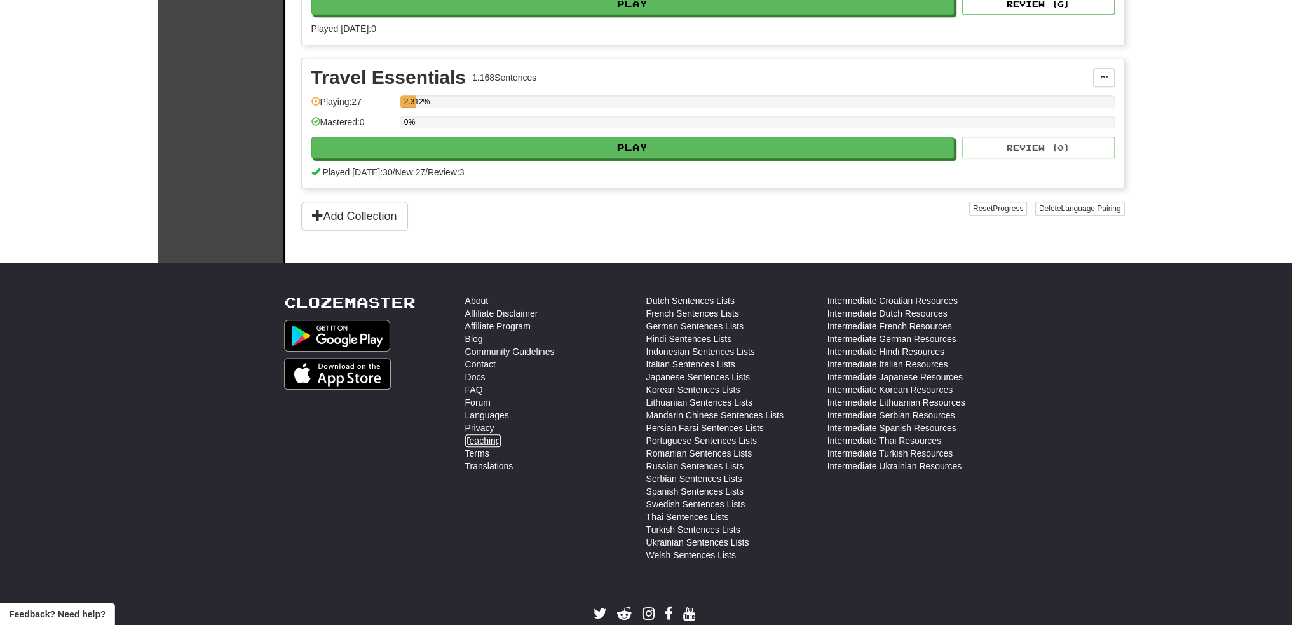
click at [493, 437] on link "Teaching" at bounding box center [483, 440] width 36 height 13
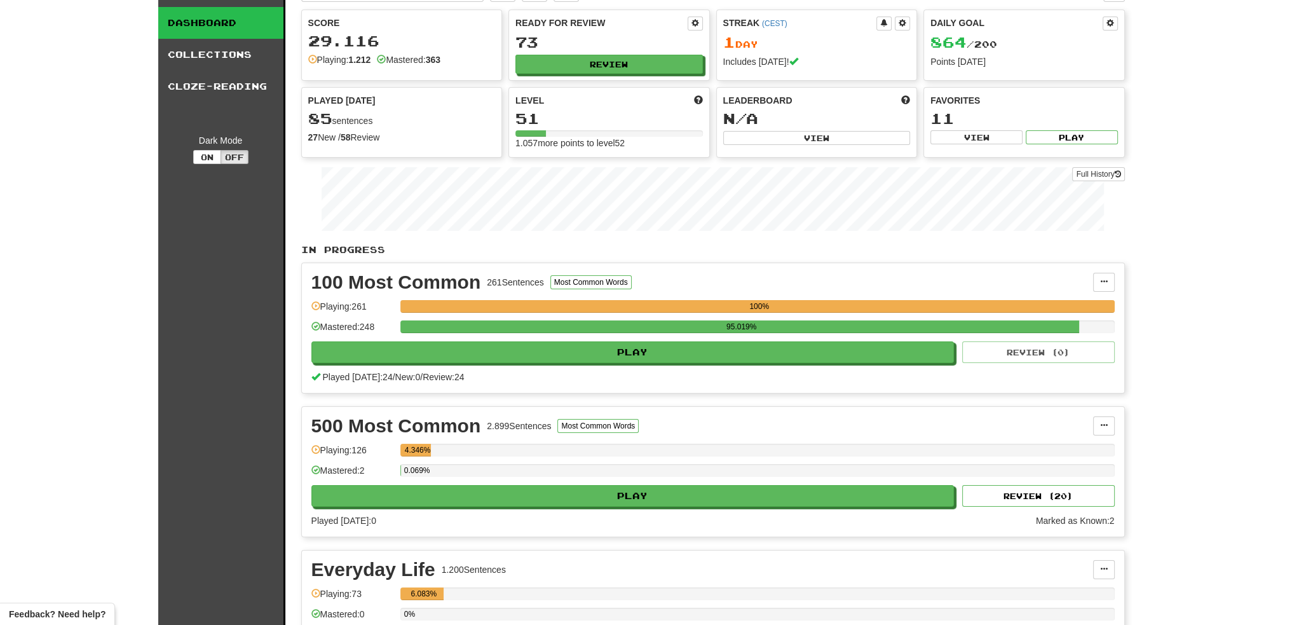
scroll to position [0, 0]
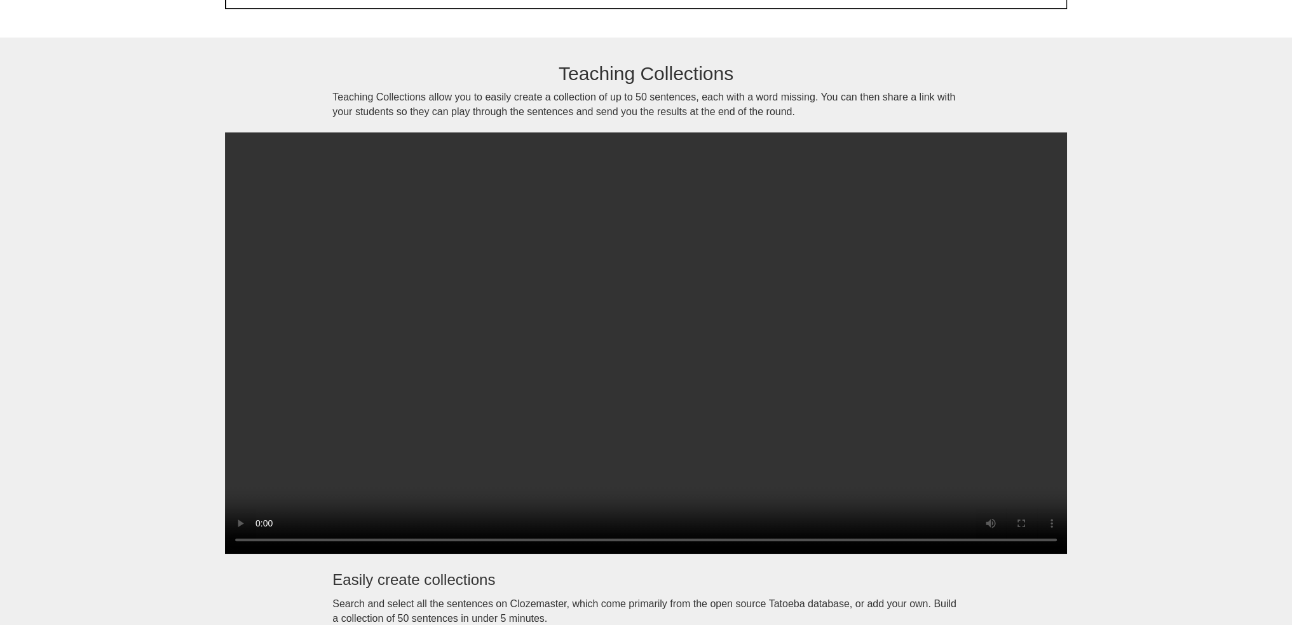
scroll to position [1080, 0]
